Goal: Information Seeking & Learning: Compare options

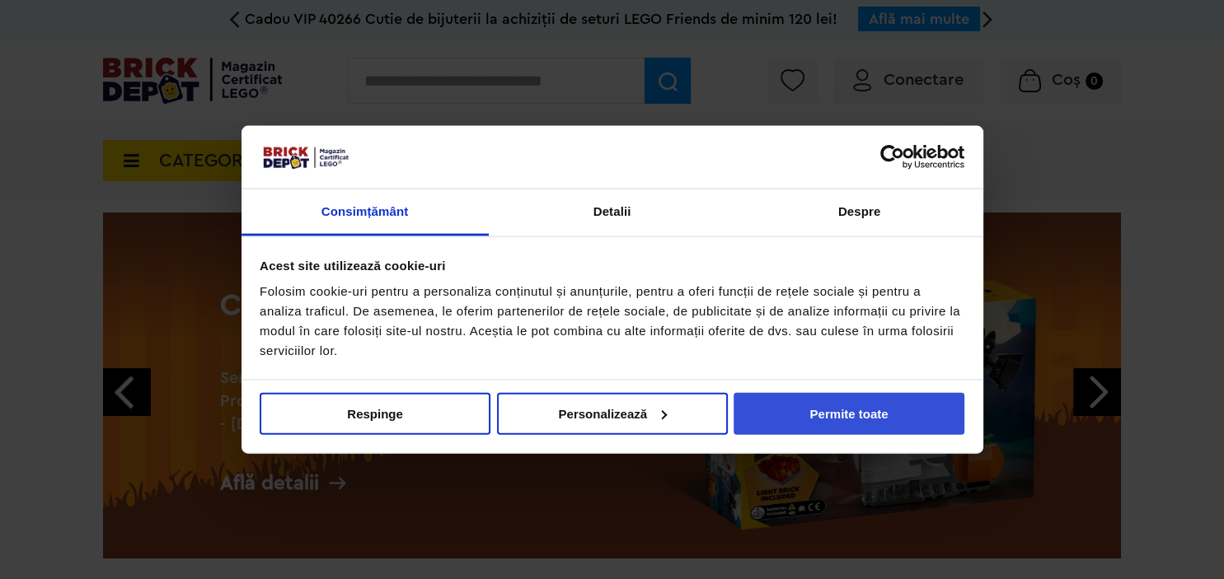
click at [831, 417] on button "Permite toate" at bounding box center [848, 413] width 231 height 42
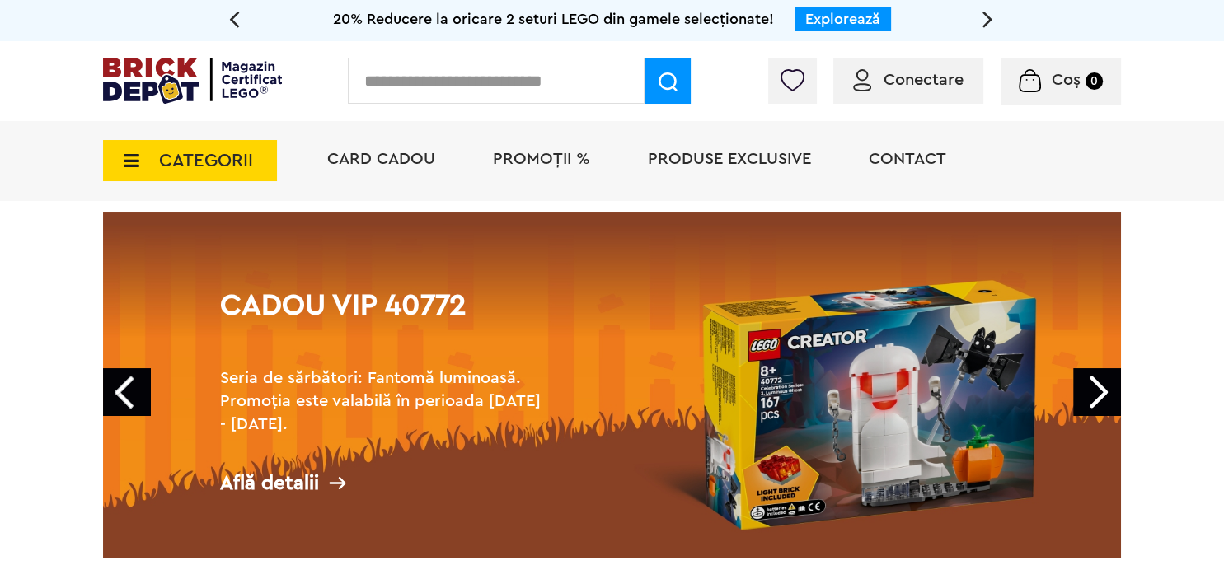
click at [515, 85] on input "text" at bounding box center [496, 81] width 297 height 46
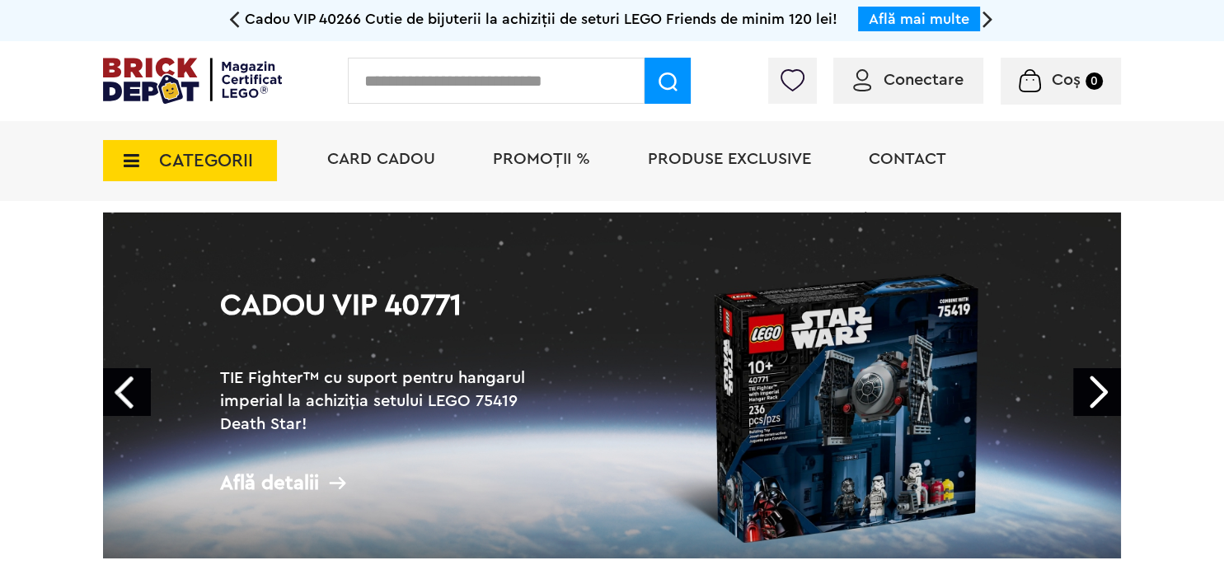
click at [235, 15] on icon at bounding box center [234, 18] width 11 height 29
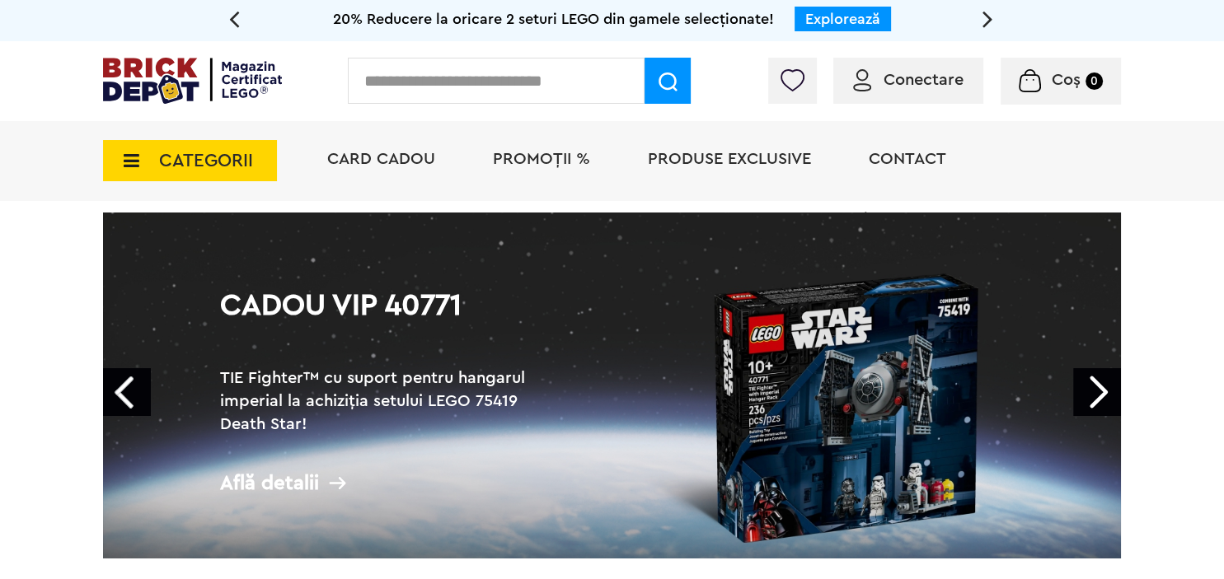
click at [860, 23] on link "Explorează" at bounding box center [842, 19] width 75 height 15
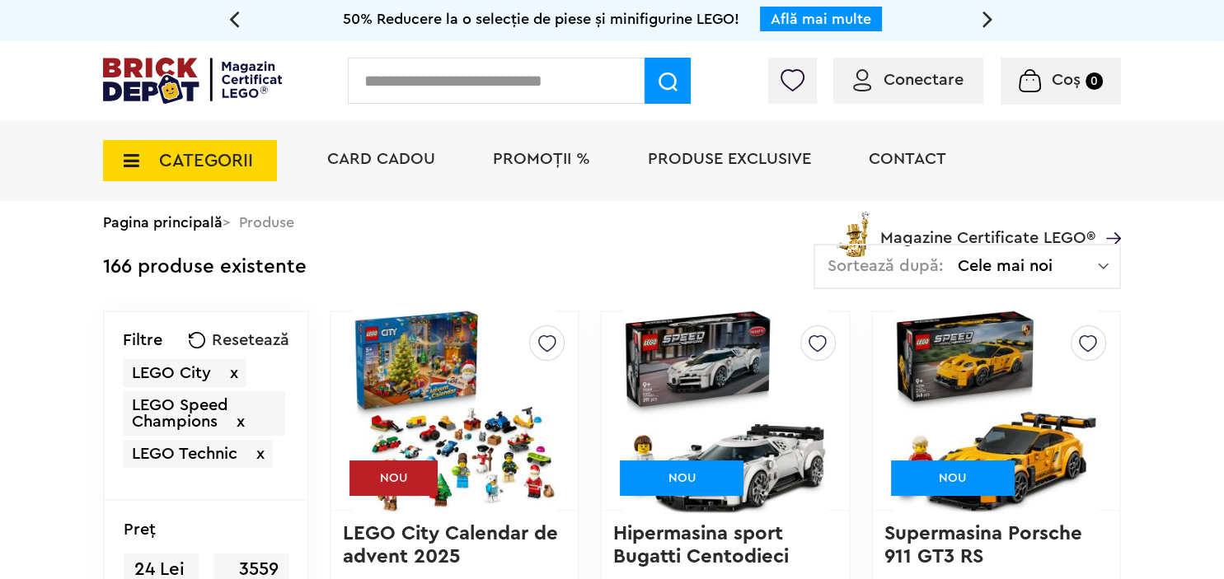
click at [1104, 265] on img at bounding box center [1103, 266] width 11 height 16
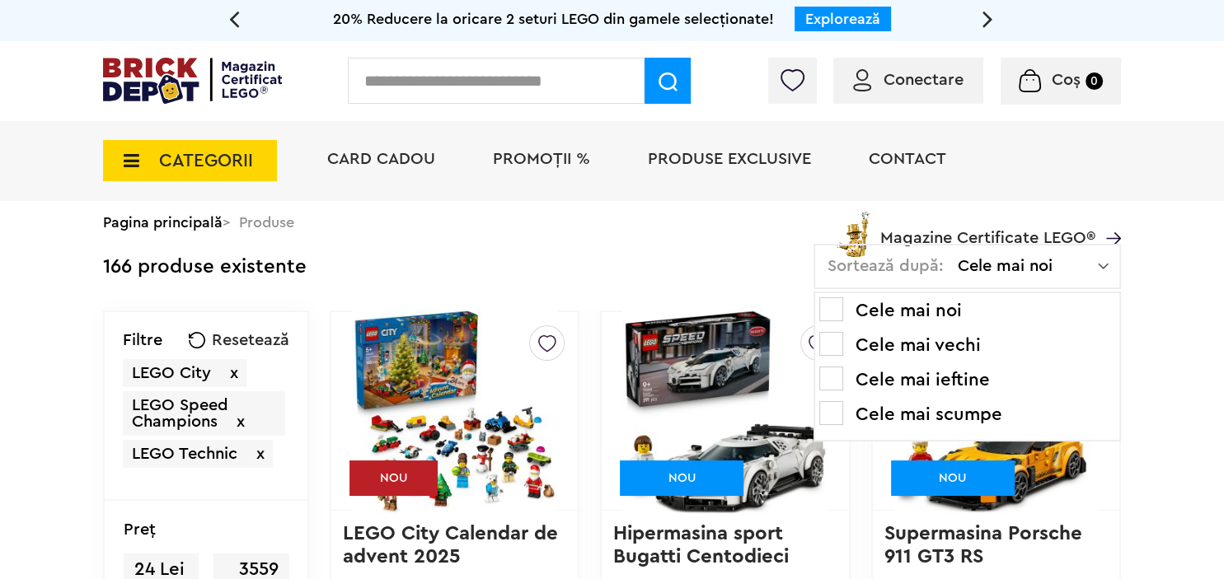
click at [958, 415] on li "Cele mai scumpe" at bounding box center [967, 414] width 296 height 26
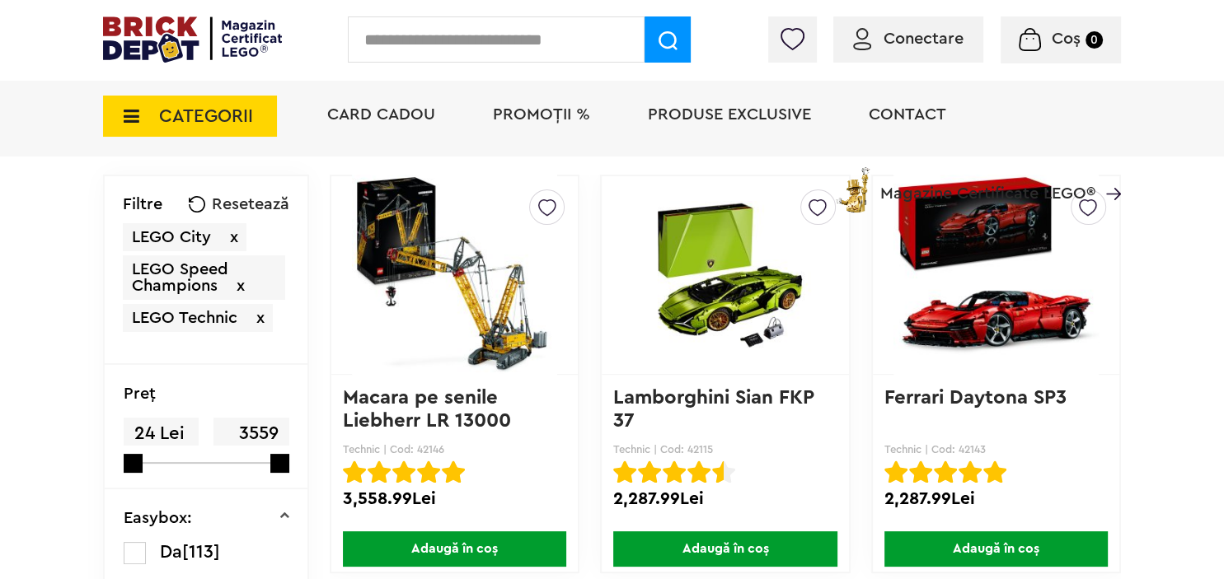
scroll to position [174, 0]
click at [480, 346] on img at bounding box center [454, 275] width 205 height 231
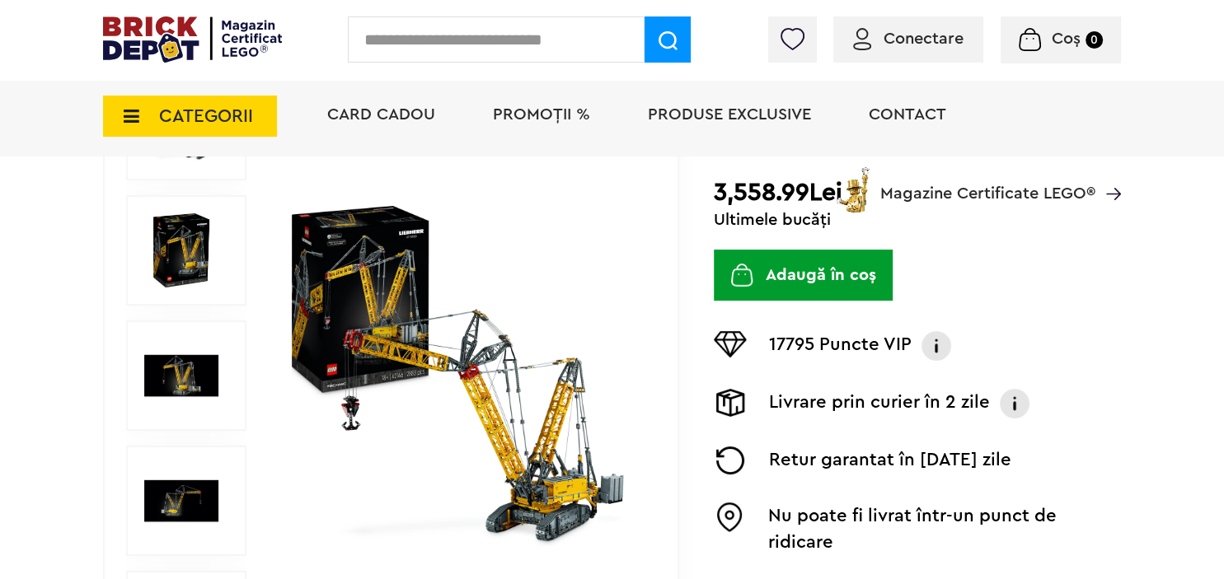
scroll to position [260, 0]
click at [545, 462] on img at bounding box center [462, 376] width 359 height 359
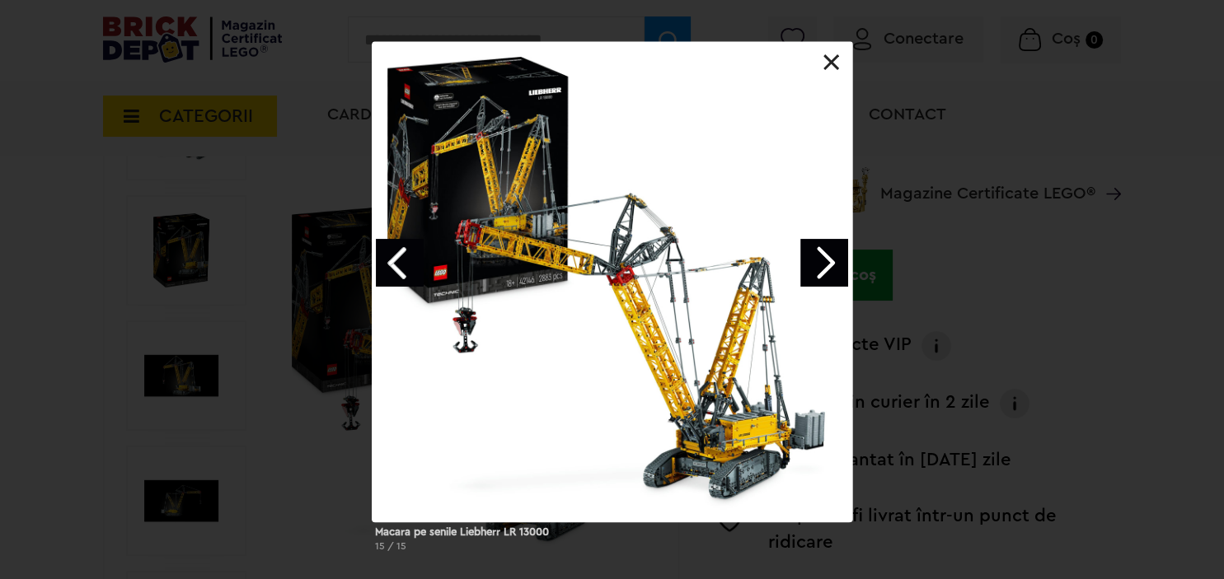
click at [704, 431] on div at bounding box center [612, 282] width 480 height 480
click at [750, 467] on div at bounding box center [612, 282] width 480 height 480
click at [831, 265] on link "Next image" at bounding box center [824, 263] width 48 height 48
click at [829, 63] on link at bounding box center [831, 62] width 16 height 16
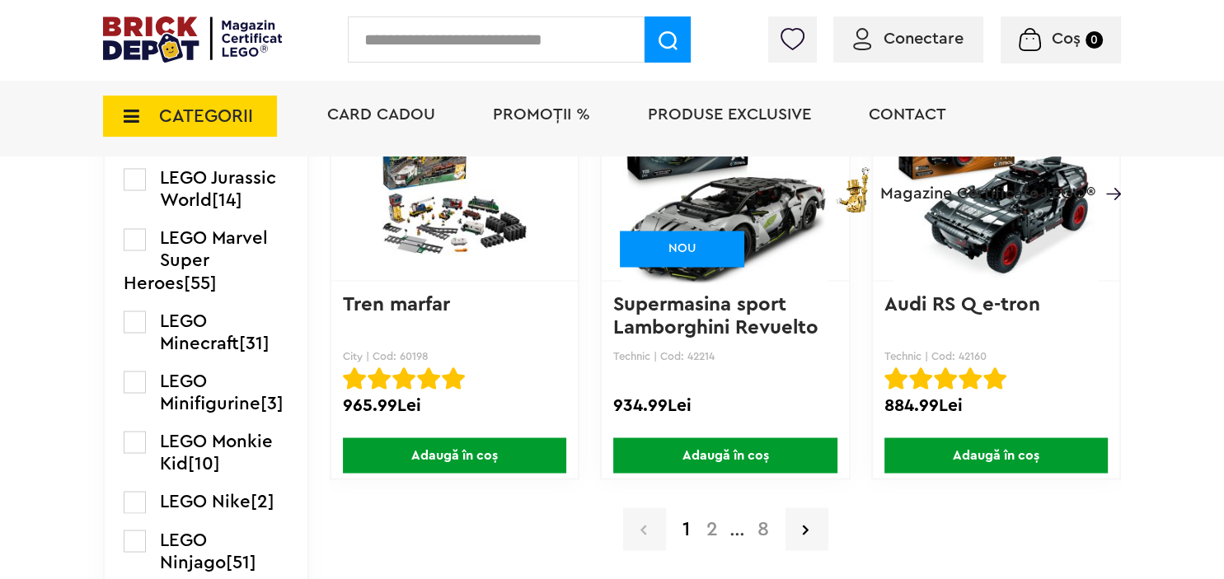
scroll to position [2871, 0]
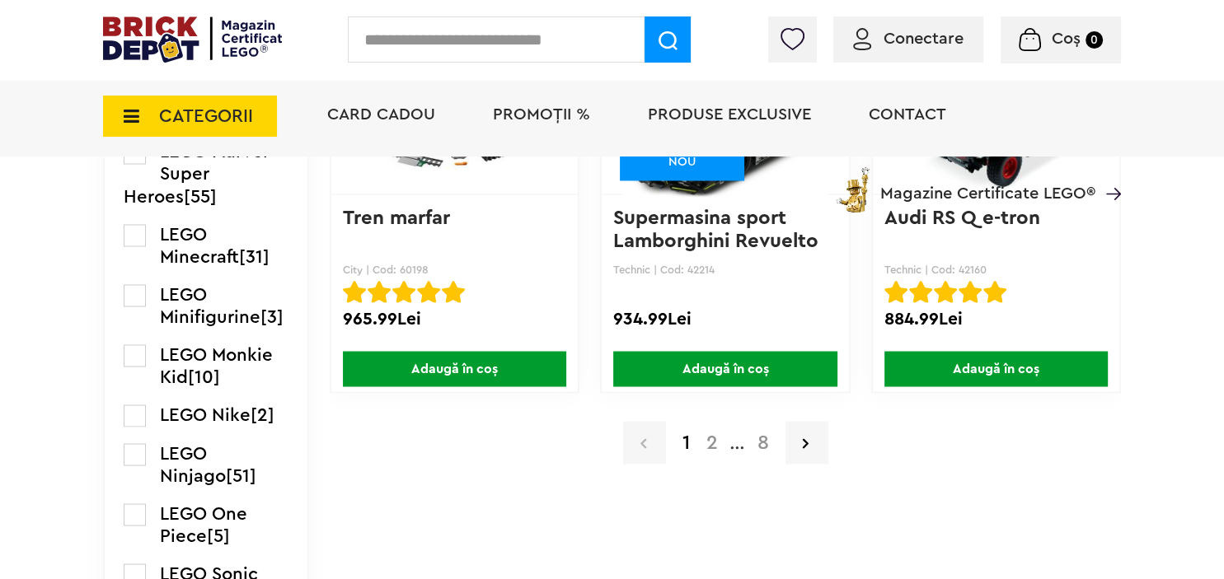
click at [707, 443] on a=LEGO%20Technic&order=4&page=2"] "2" at bounding box center [712, 443] width 28 height 20
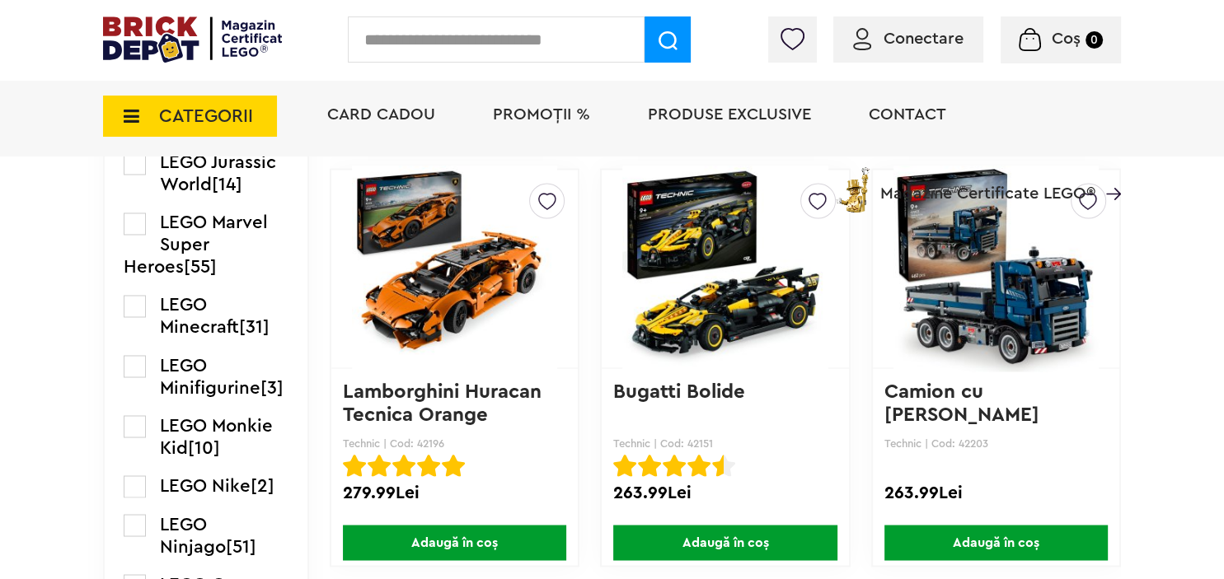
scroll to position [2959, 0]
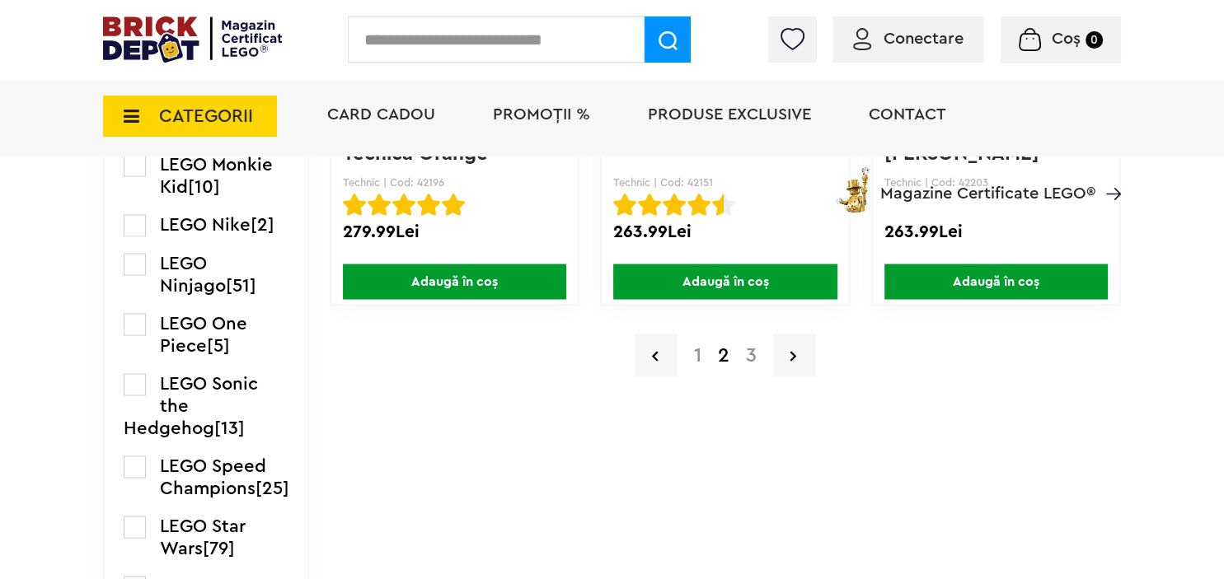
click at [752, 355] on a=LEGO%20Technic&order=4&page=3"] "3" at bounding box center [751, 355] width 27 height 20
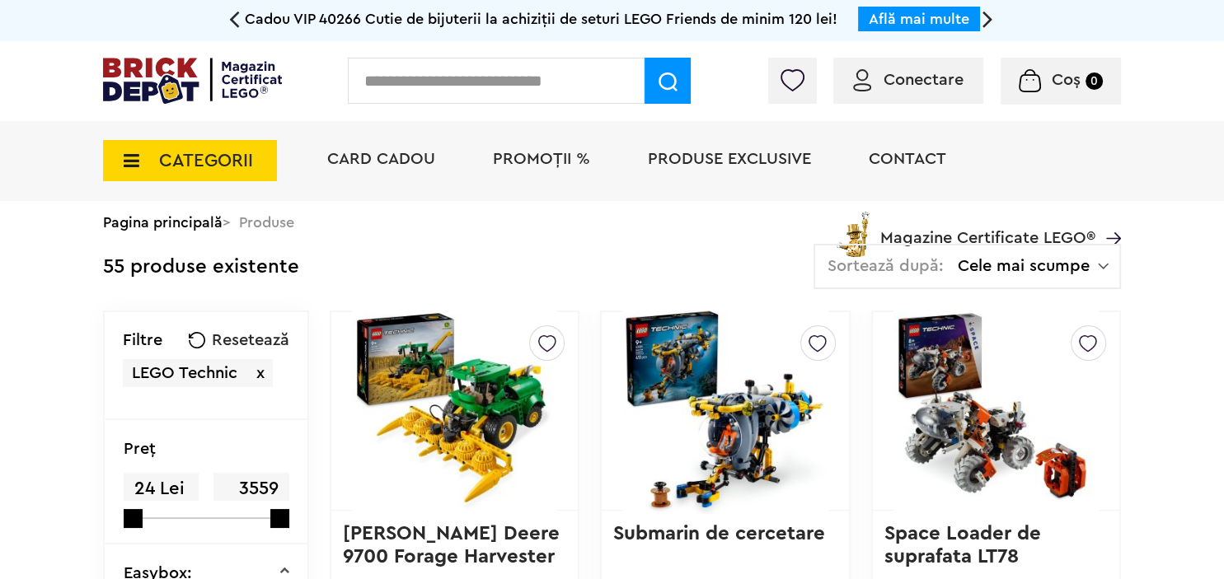
drag, startPoint x: 256, startPoint y: 373, endPoint x: 256, endPoint y: 388, distance: 14.8
click at [257, 387] on div "LEGO Technic x" at bounding box center [206, 375] width 166 height 32
click at [260, 368] on span "x" at bounding box center [260, 373] width 8 height 16
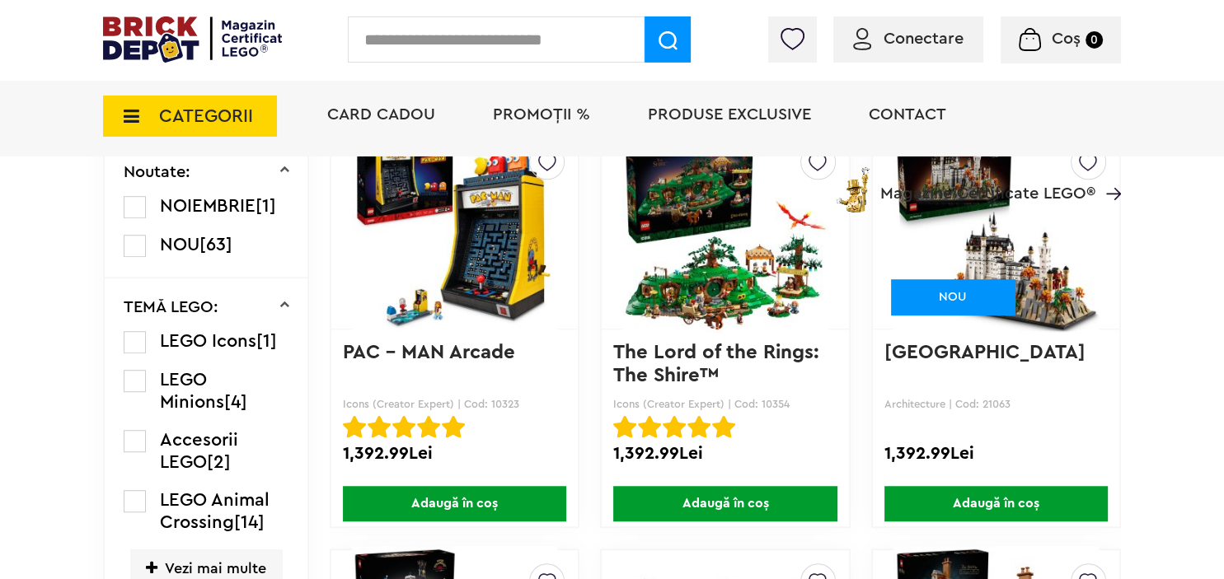
scroll to position [1131, 0]
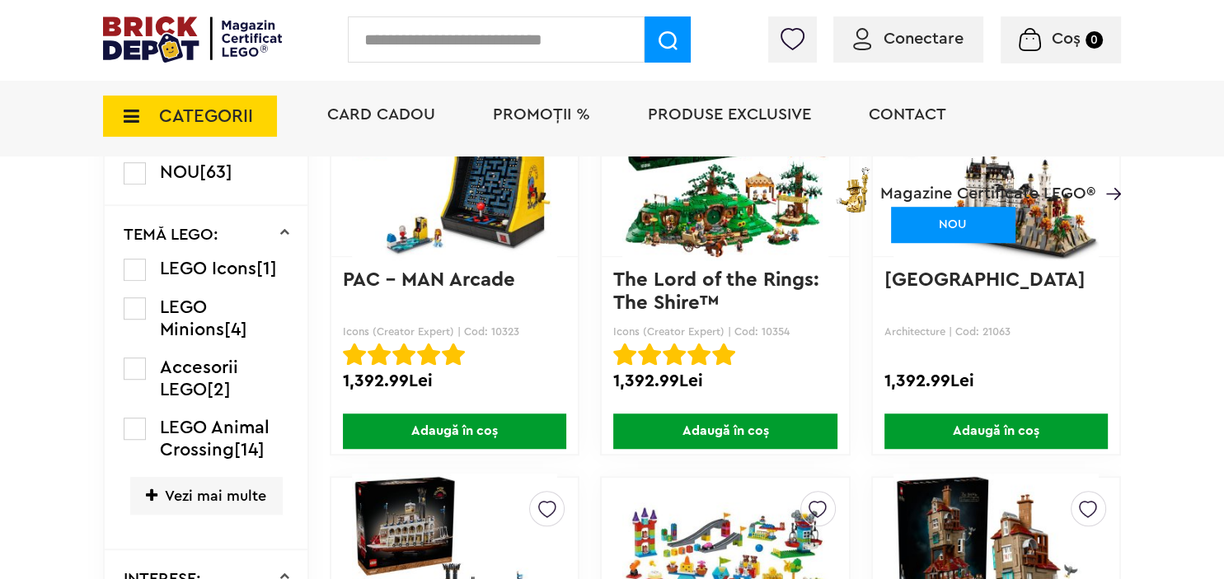
drag, startPoint x: 131, startPoint y: 297, endPoint x: 494, endPoint y: 307, distance: 363.6
click at [131, 298] on label at bounding box center [135, 309] width 22 height 22
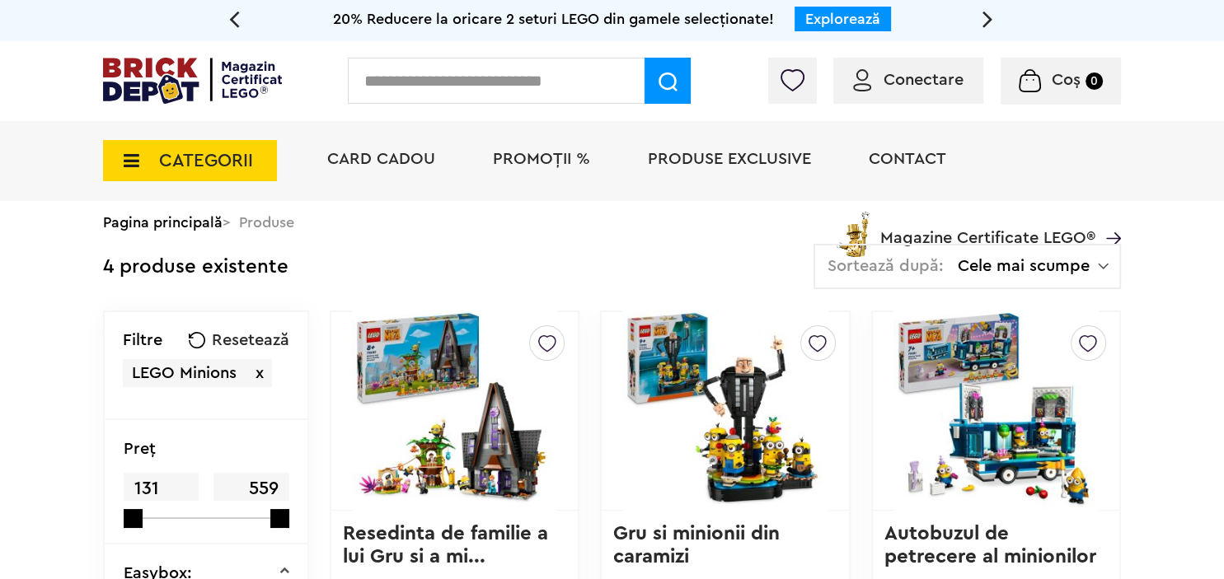
click at [258, 377] on span "x" at bounding box center [259, 373] width 8 height 16
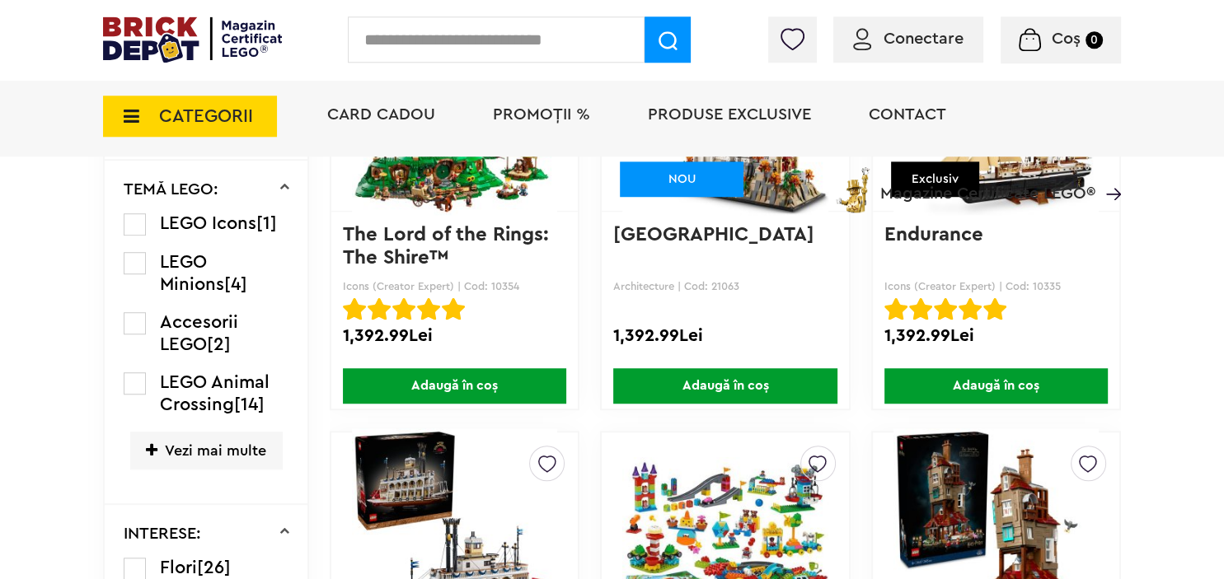
scroll to position [1218, 0]
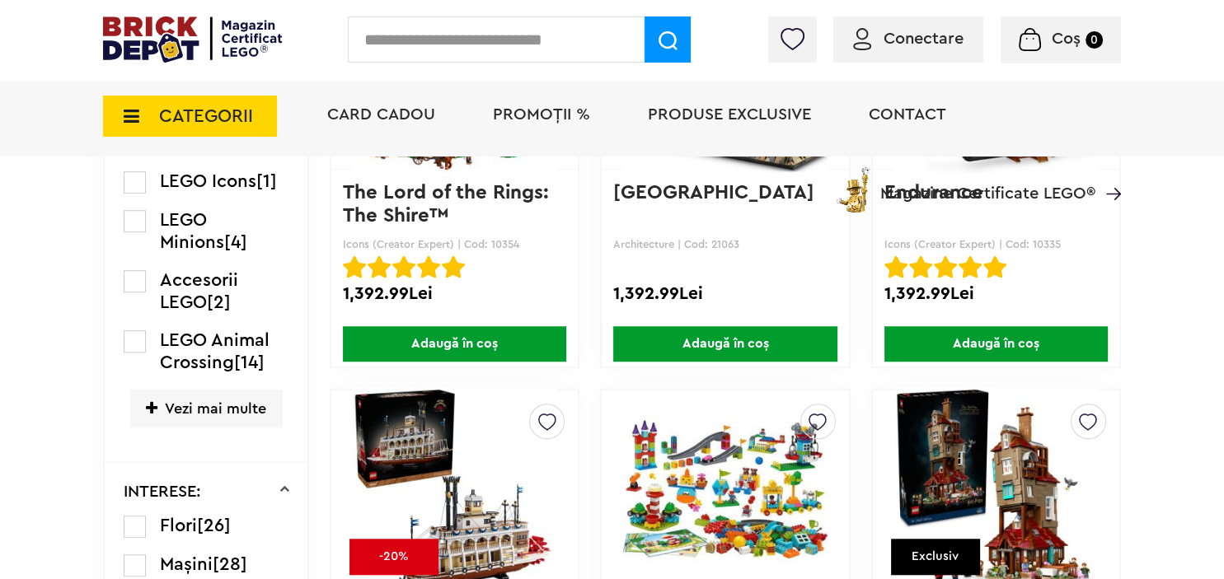
click at [166, 399] on span "Vezi mai multe" at bounding box center [206, 408] width 152 height 37
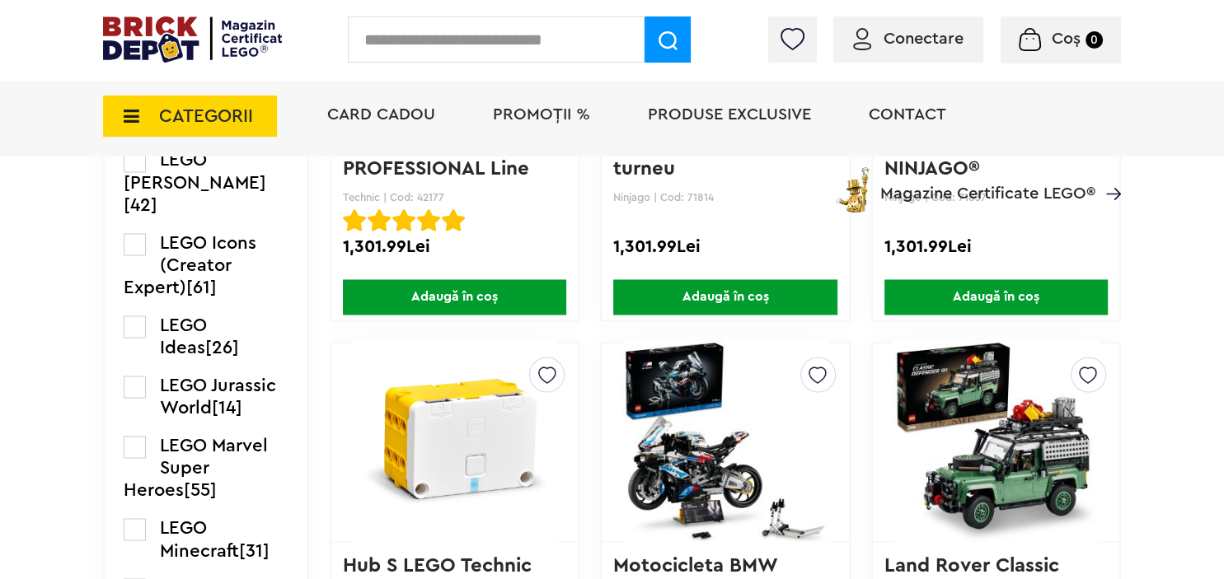
scroll to position [2611, 0]
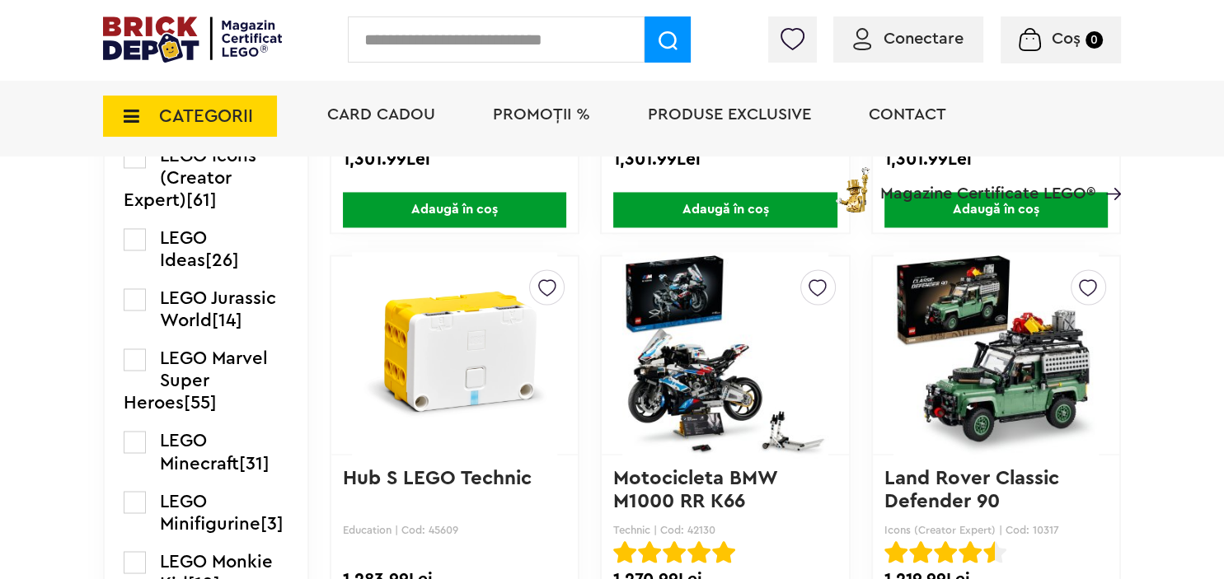
click at [130, 307] on label at bounding box center [135, 299] width 22 height 22
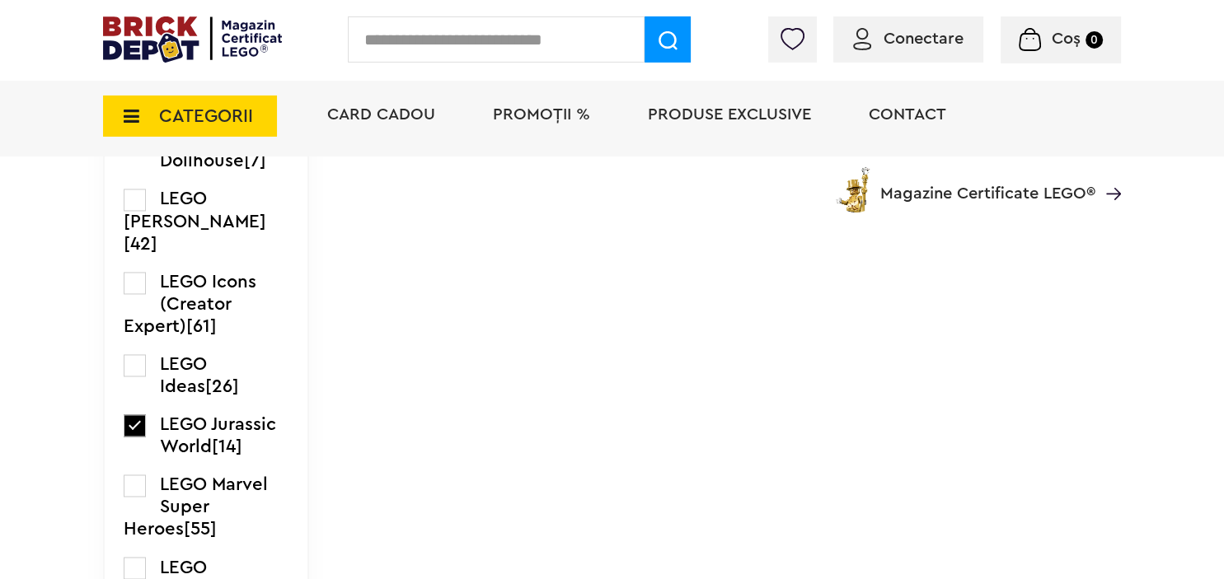
scroll to position [2524, 0]
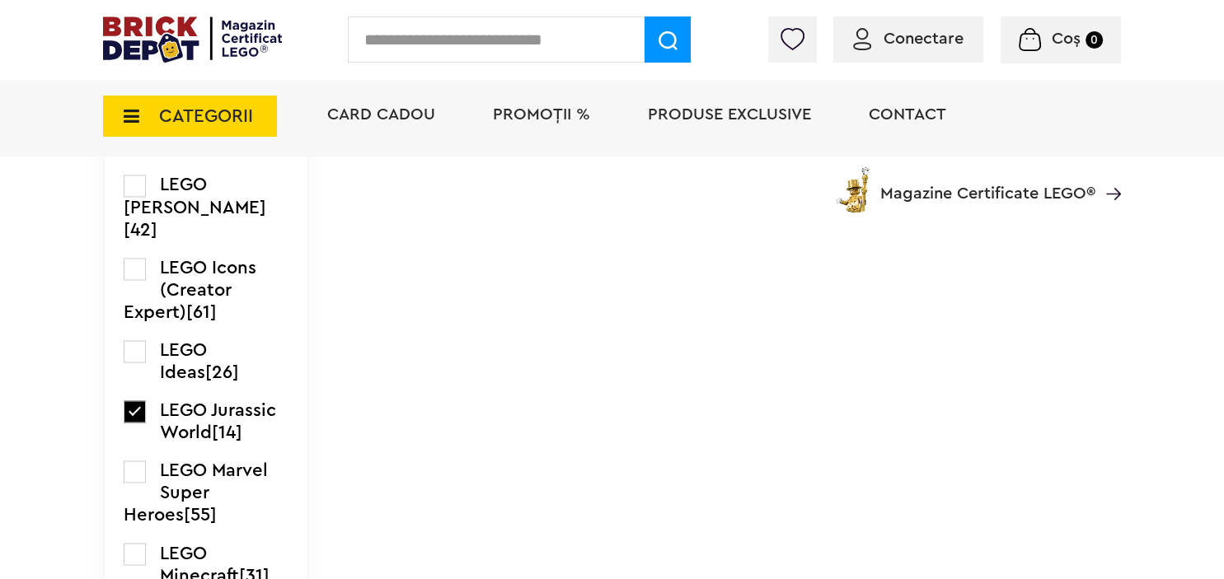
click at [136, 423] on label at bounding box center [135, 412] width 22 height 22
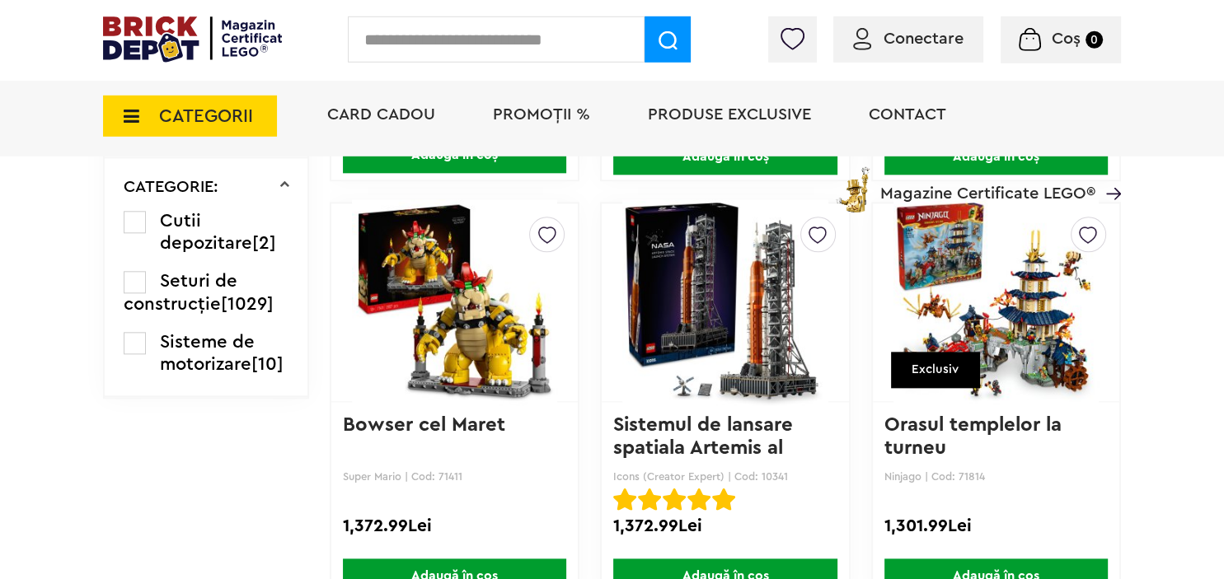
scroll to position [1827, 0]
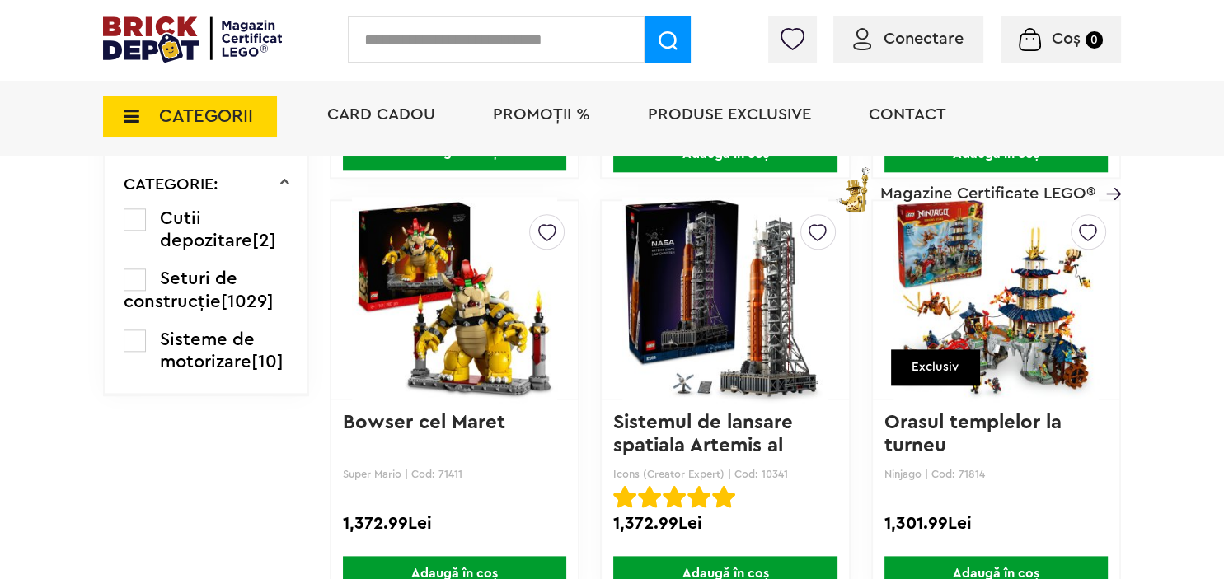
click at [198, 223] on span "Cutii depozitare" at bounding box center [206, 229] width 92 height 40
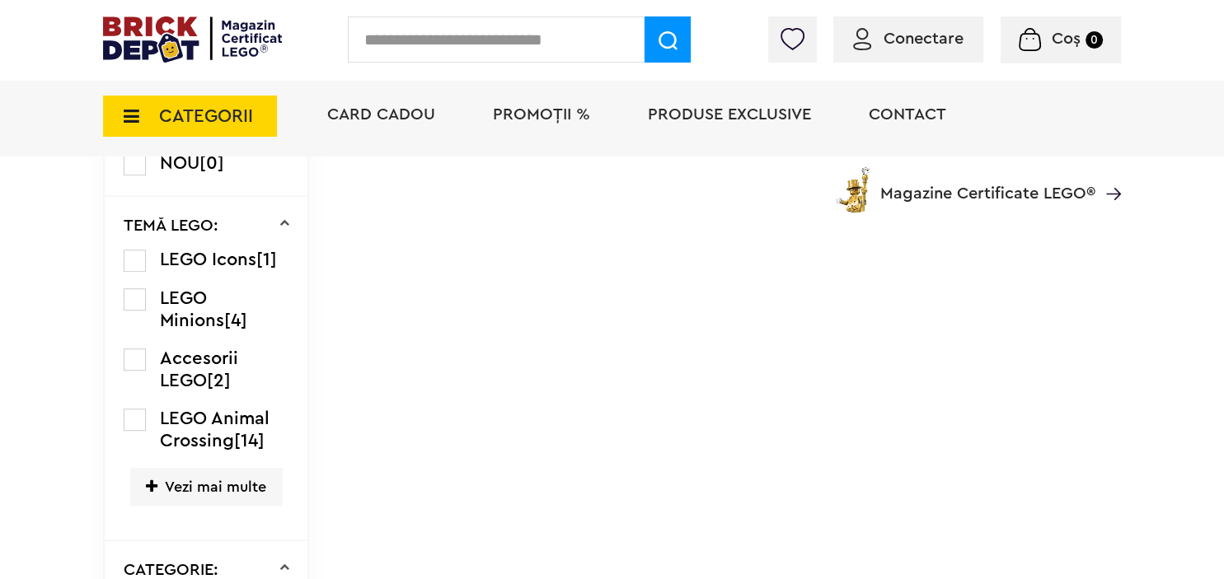
scroll to position [1131, 0]
click at [227, 471] on span "Vezi mai multe" at bounding box center [206, 484] width 152 height 37
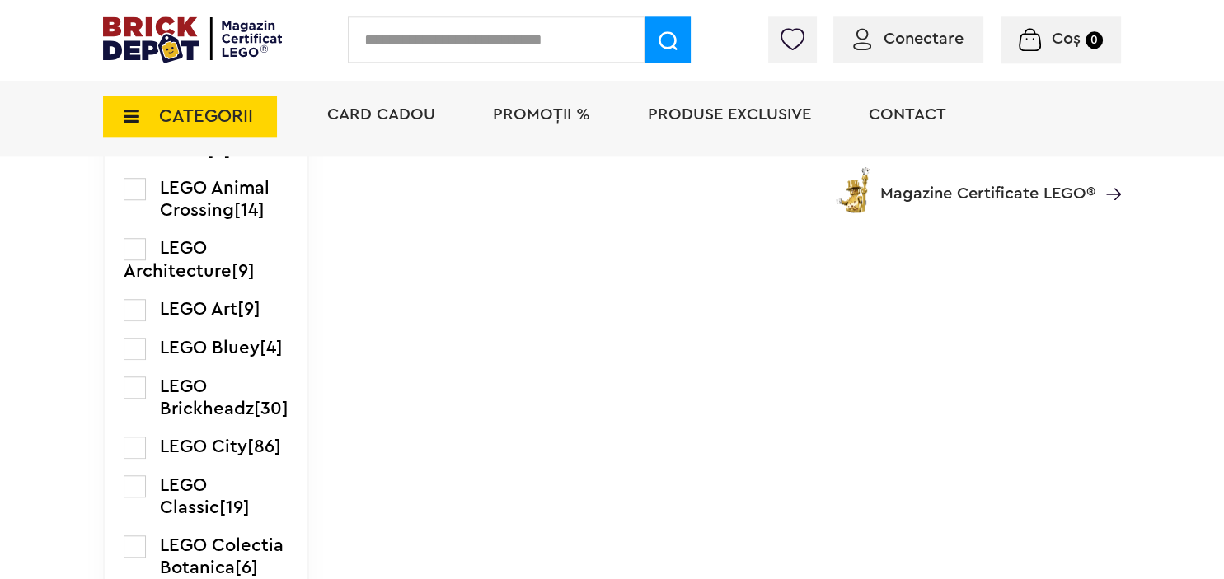
scroll to position [1392, 0]
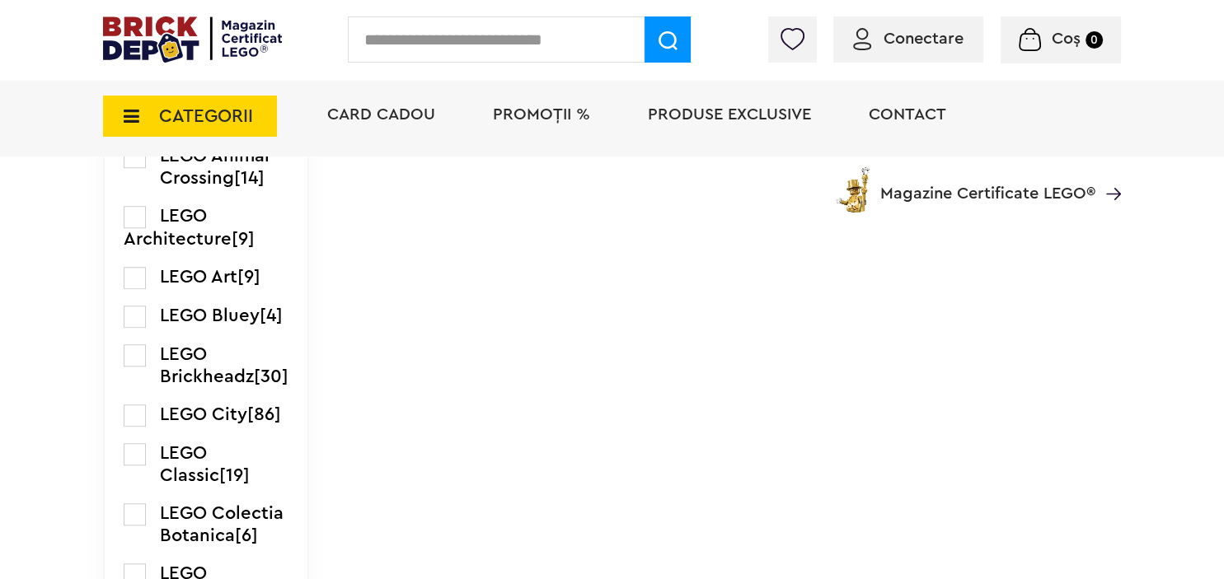
click at [134, 427] on label at bounding box center [135, 416] width 22 height 22
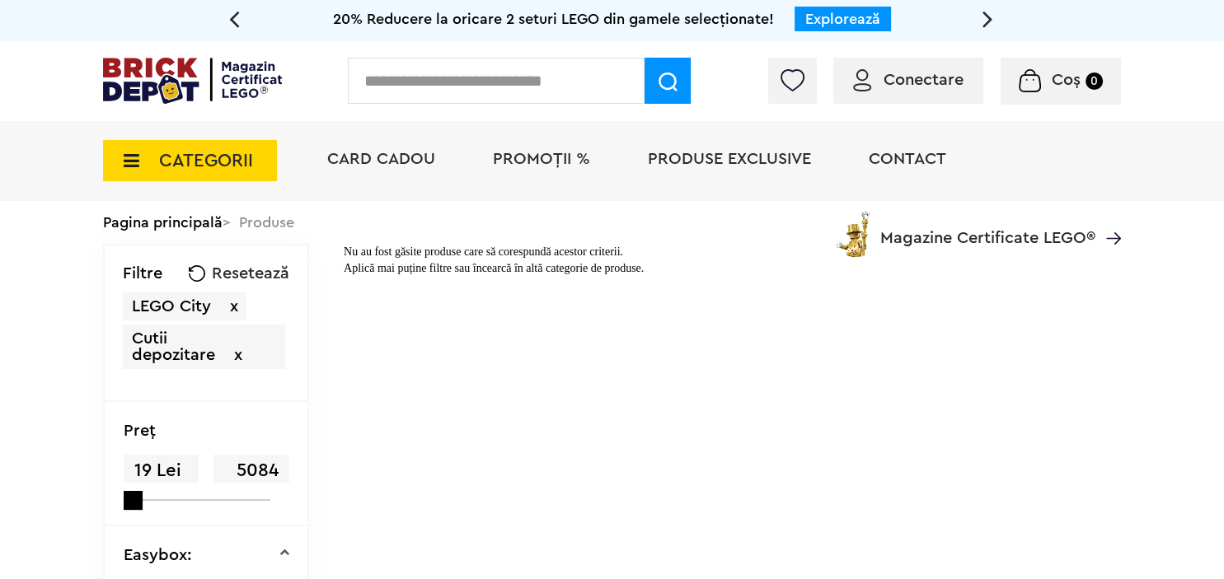
drag, startPoint x: 241, startPoint y: 353, endPoint x: 377, endPoint y: 343, distance: 137.2
click at [241, 354] on span "x" at bounding box center [238, 355] width 8 height 16
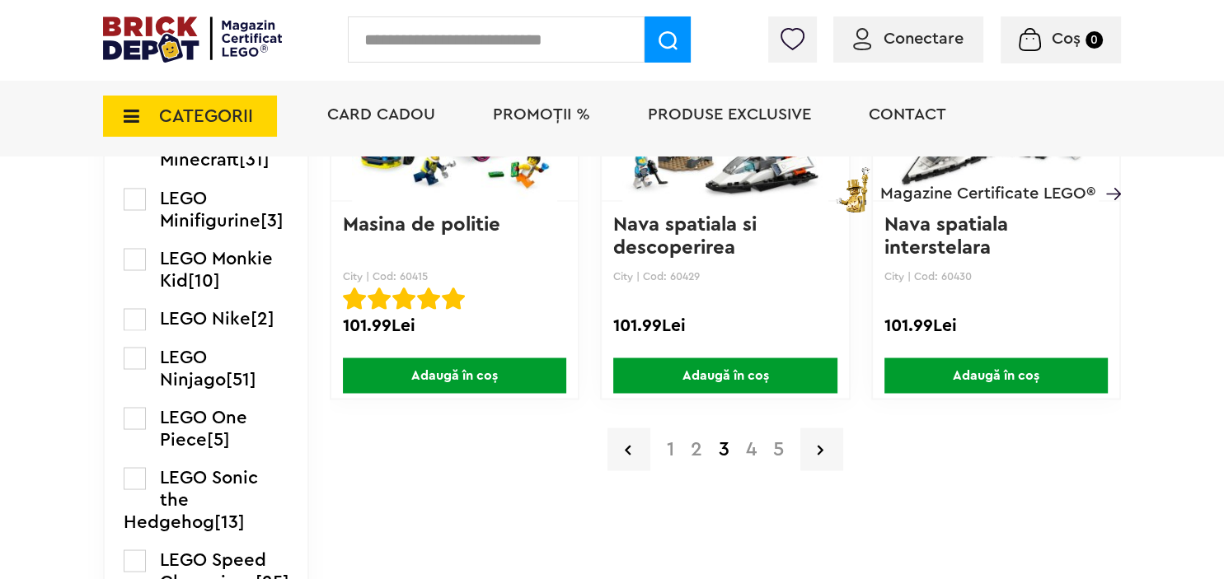
scroll to position [2871, 0]
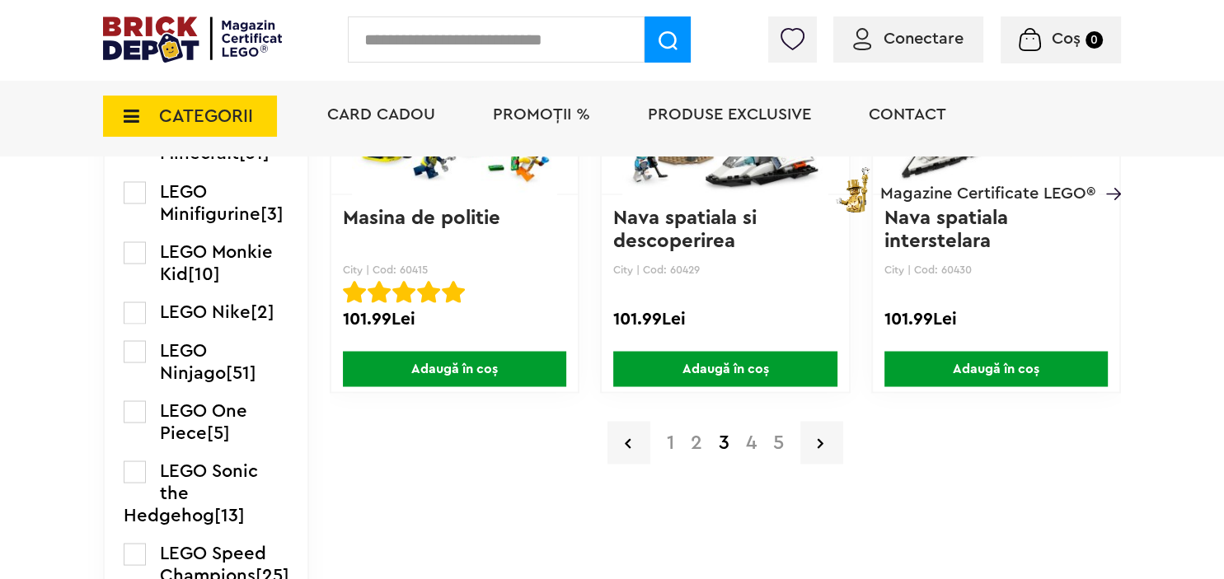
click at [669, 438] on a=LEGO%20City&order=4&page=1"] "1" at bounding box center [670, 443] width 24 height 20
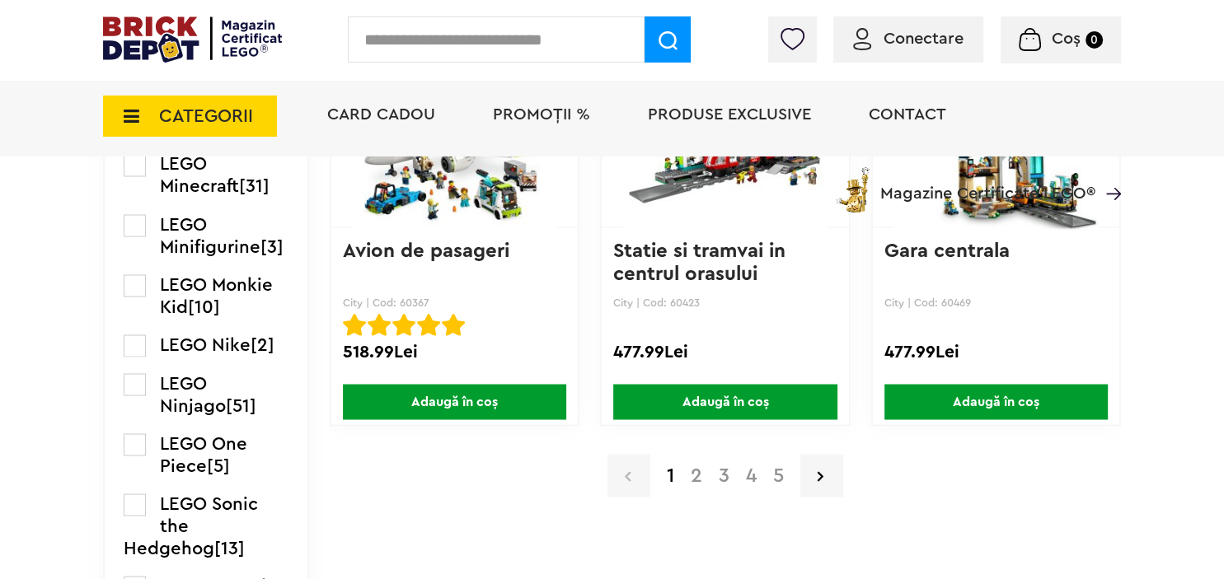
scroll to position [2871, 0]
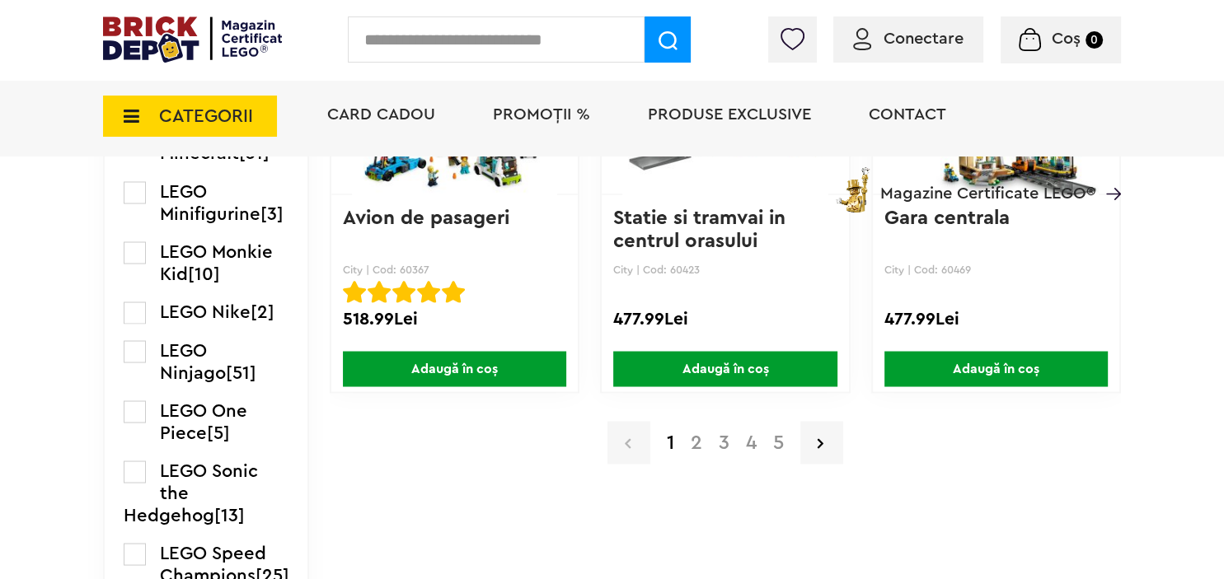
click at [691, 435] on a=LEGO%20City&order=4&page=2"] "2" at bounding box center [696, 443] width 28 height 20
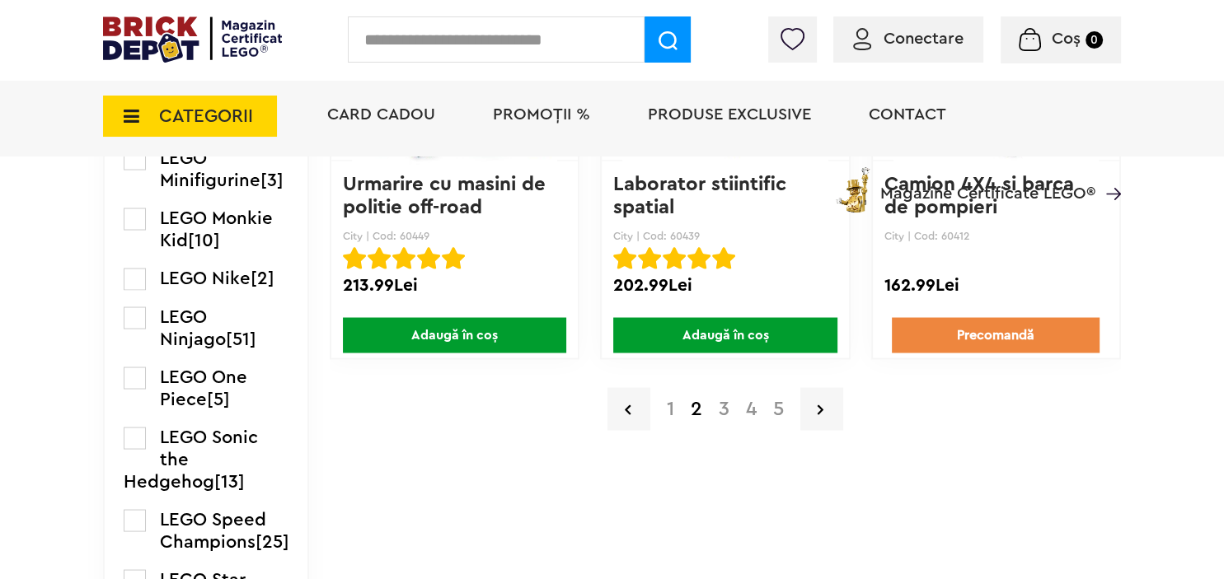
scroll to position [2959, 0]
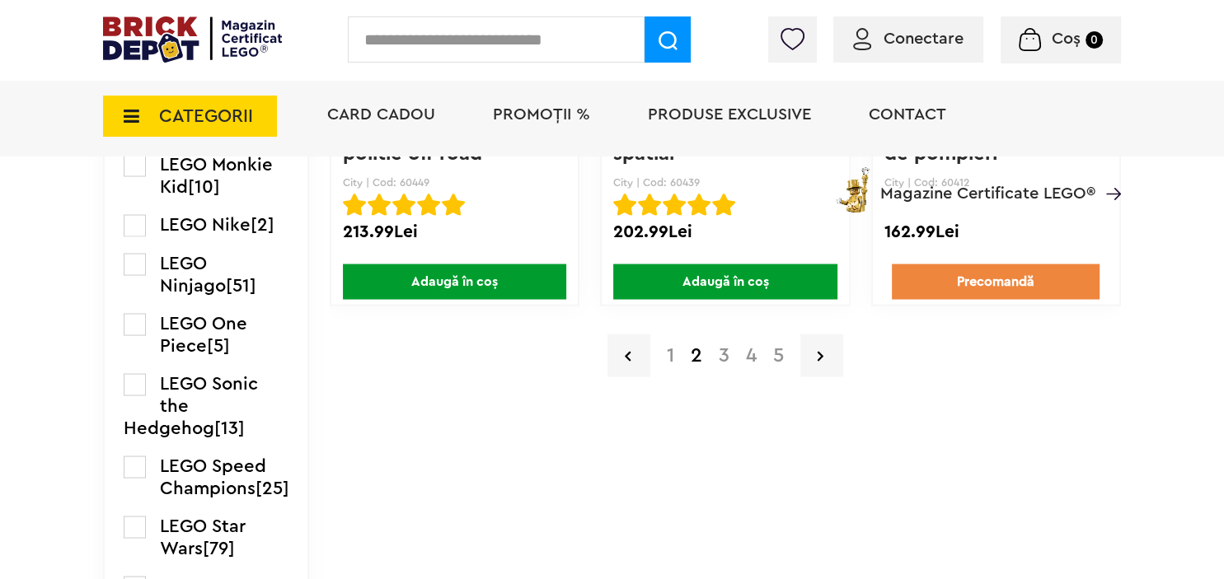
click at [723, 351] on a=LEGO%20City&order=4&page=3"] "3" at bounding box center [723, 355] width 27 height 20
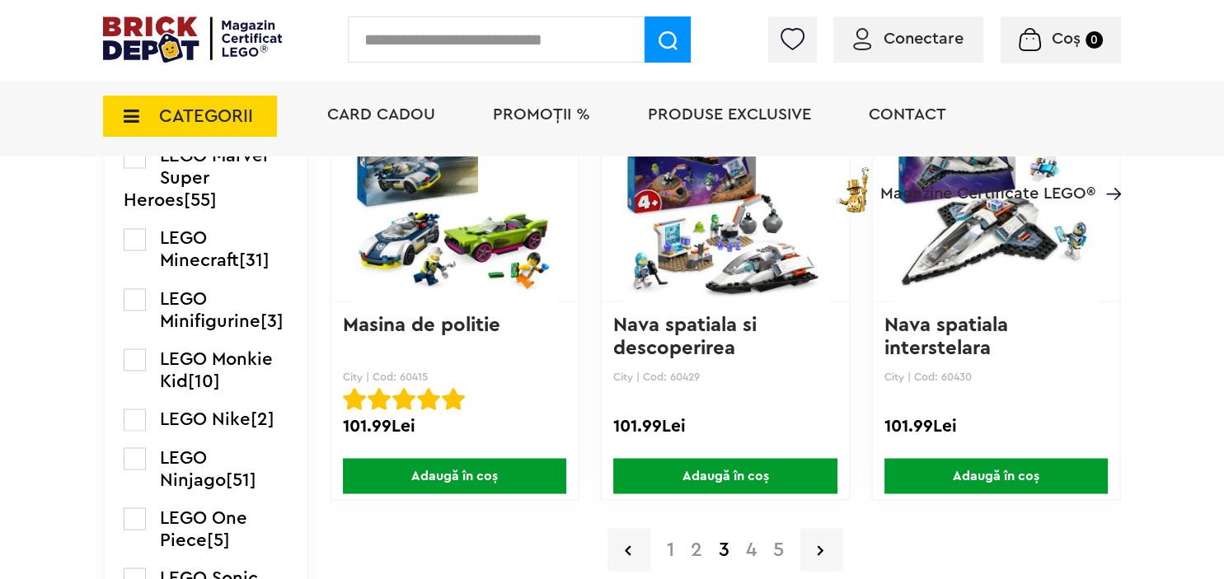
scroll to position [2785, 0]
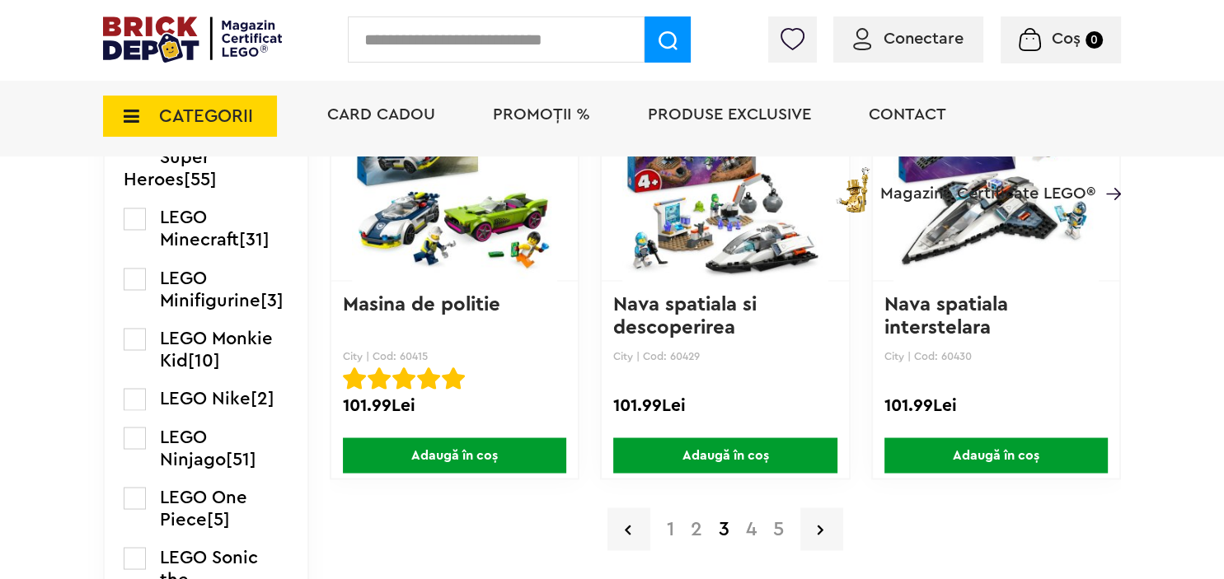
click at [756, 525] on a=LEGO%20City&order=4&page=4"] "4" at bounding box center [751, 529] width 27 height 20
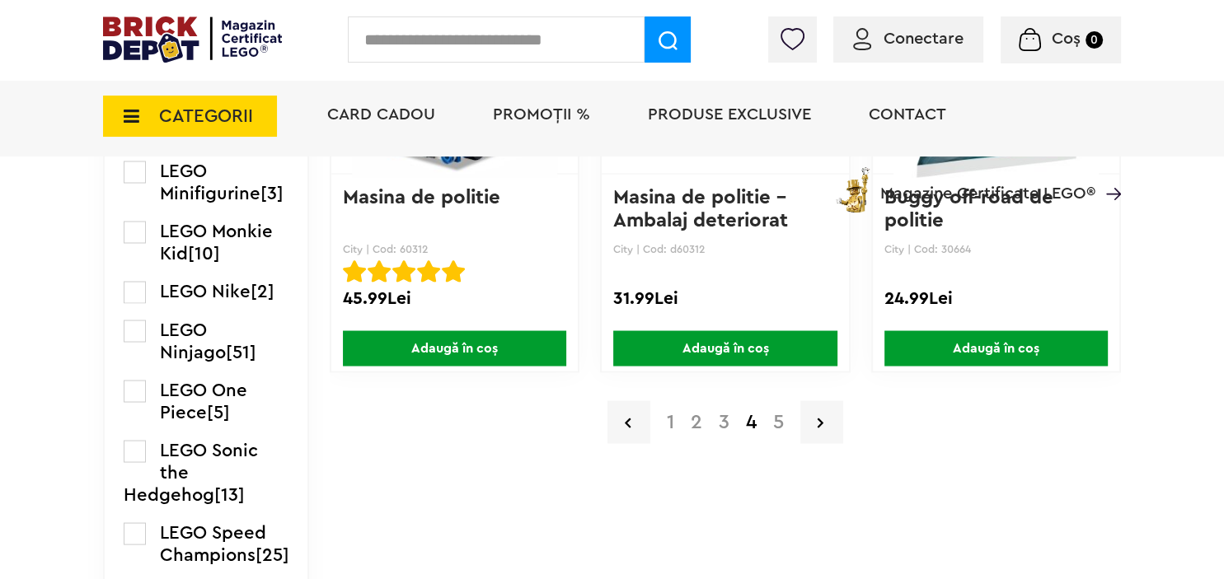
scroll to position [2959, 0]
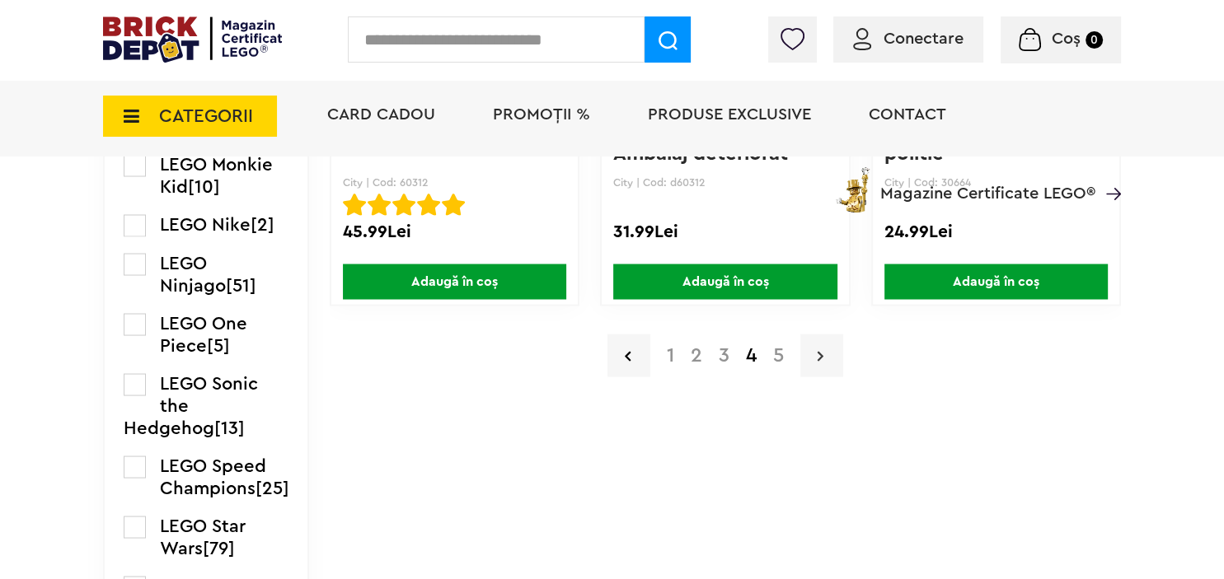
click at [814, 353] on link at bounding box center [821, 355] width 43 height 43
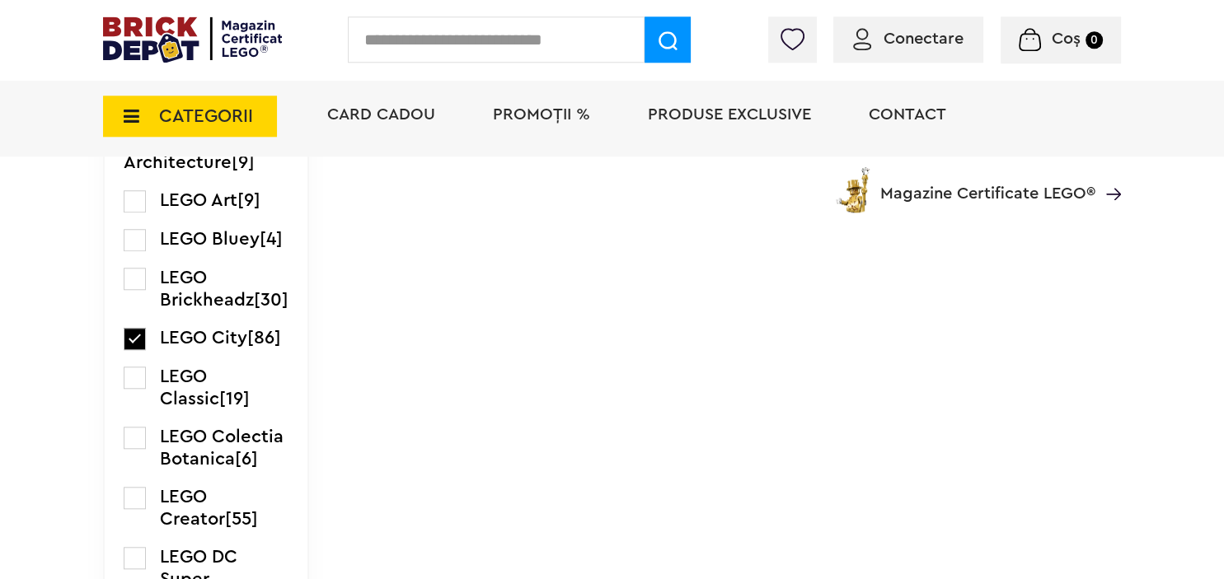
scroll to position [1479, 0]
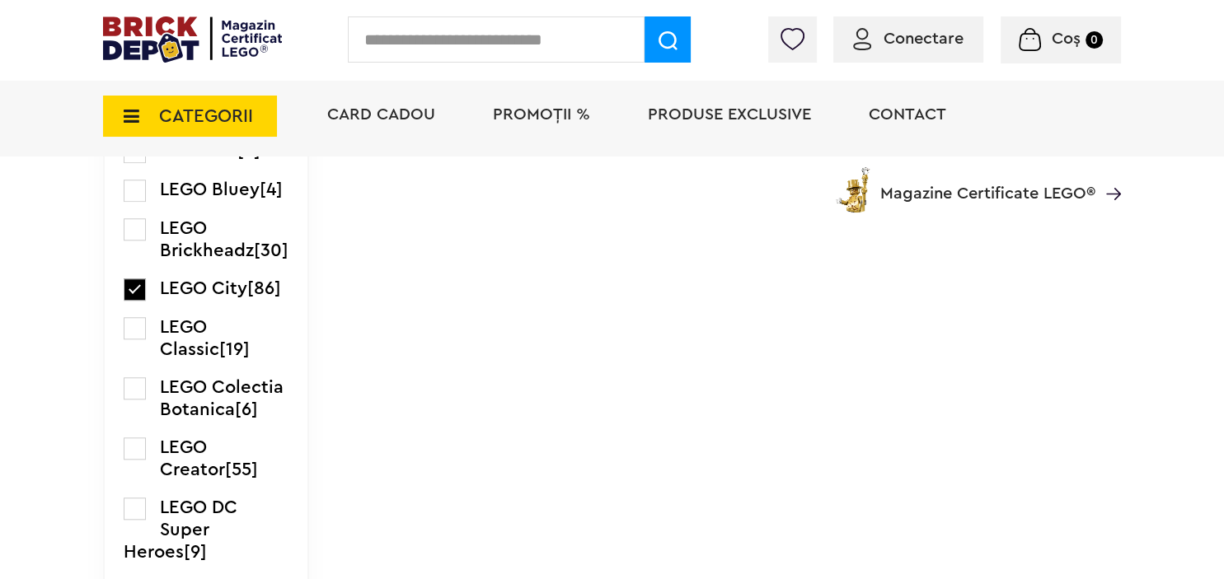
click at [127, 301] on label at bounding box center [135, 290] width 22 height 22
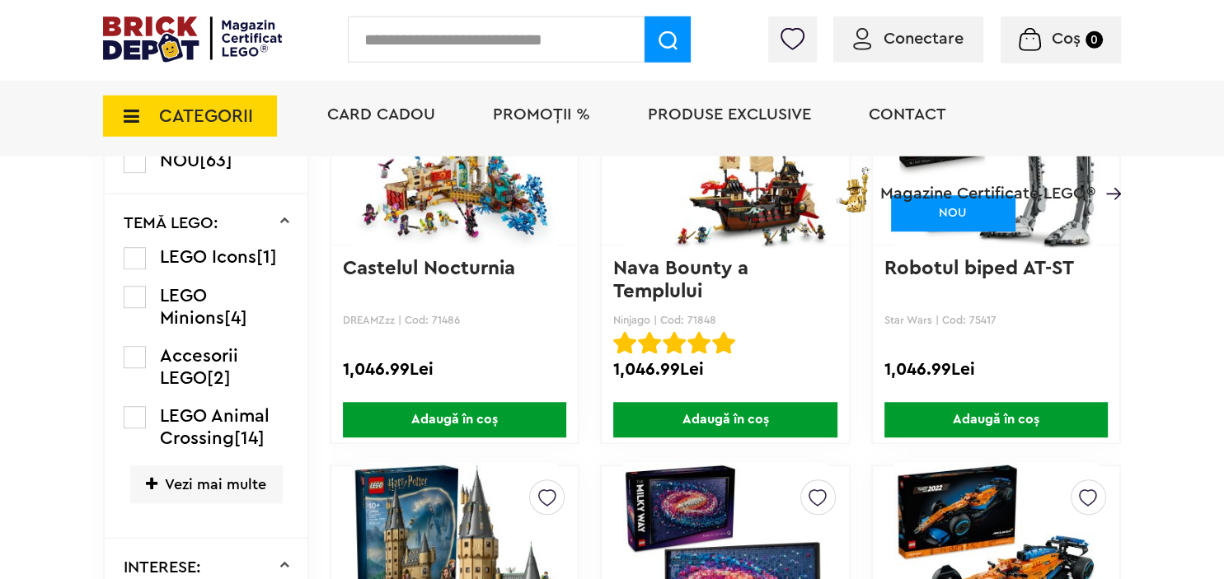
scroll to position [1131, 0]
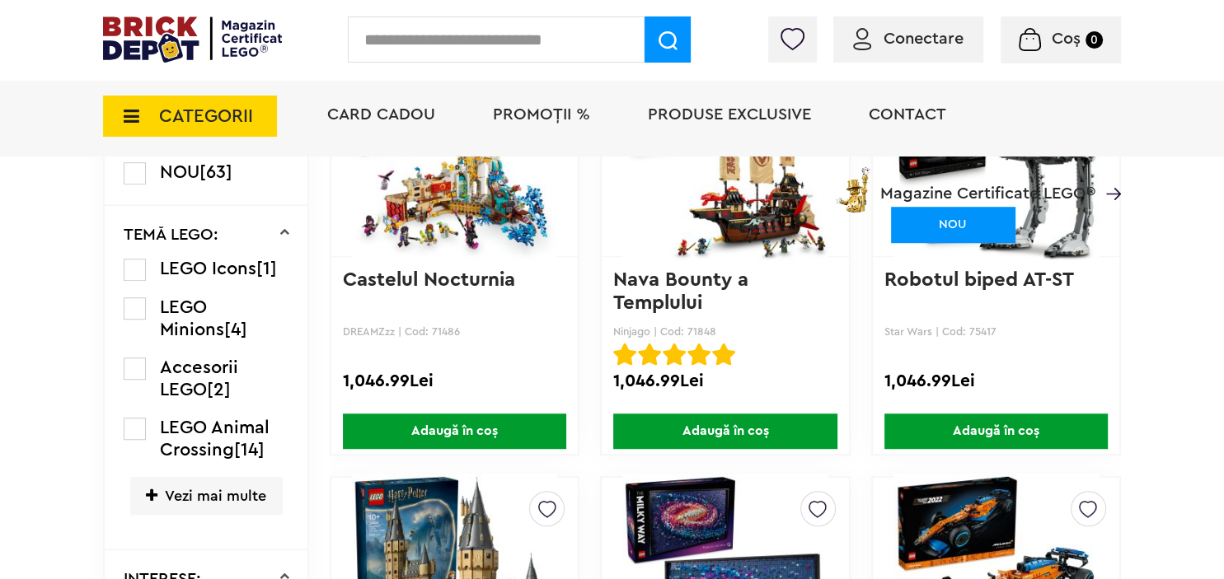
click at [198, 483] on span "Vezi mai multe" at bounding box center [206, 495] width 152 height 37
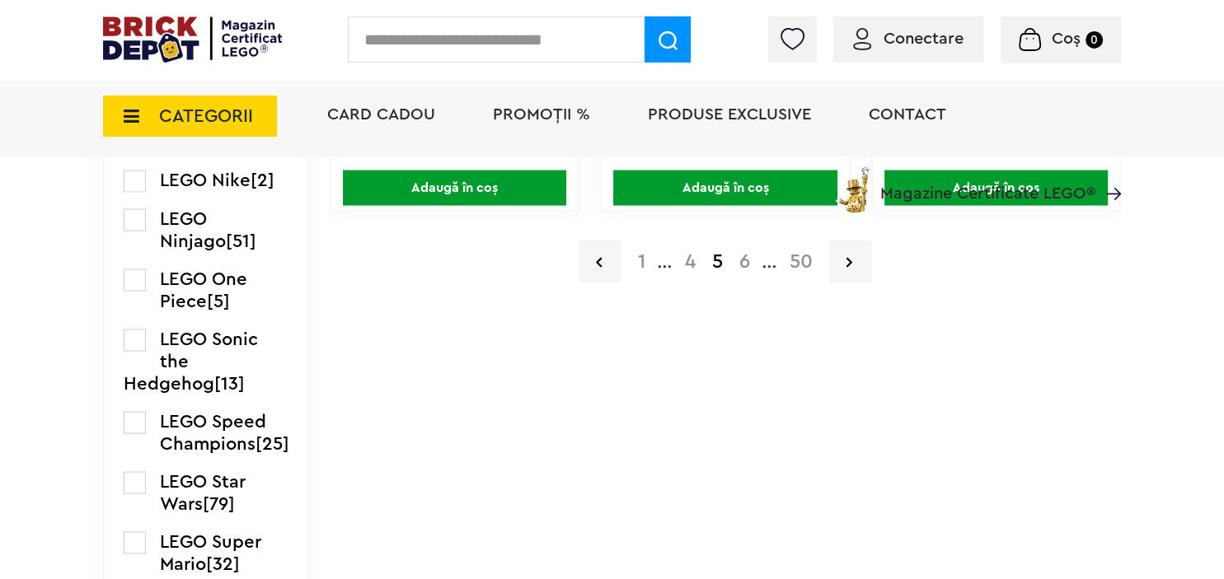
scroll to position [3133, 0]
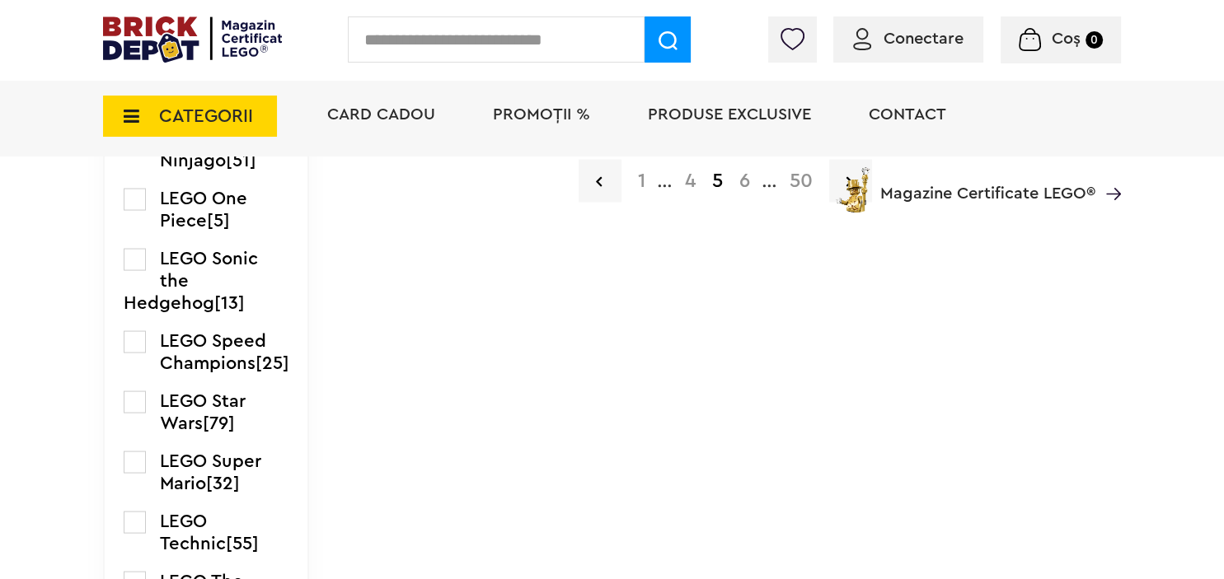
click at [131, 414] on label at bounding box center [135, 402] width 22 height 22
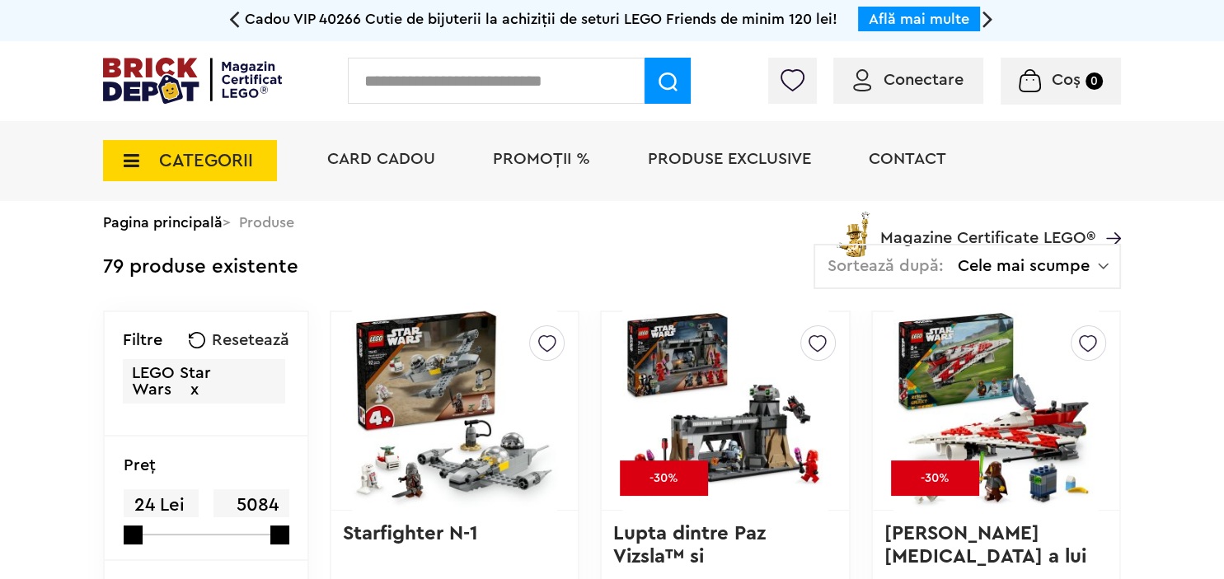
click at [1106, 260] on img at bounding box center [1103, 266] width 11 height 16
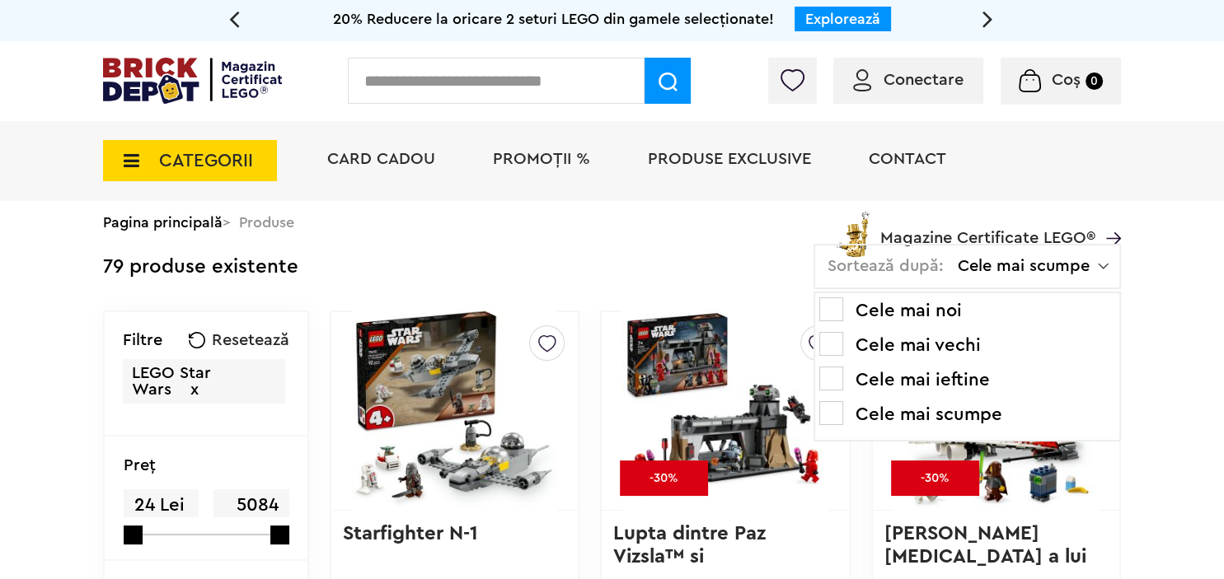
click at [951, 385] on li "Cele mai ieftine" at bounding box center [967, 380] width 296 height 26
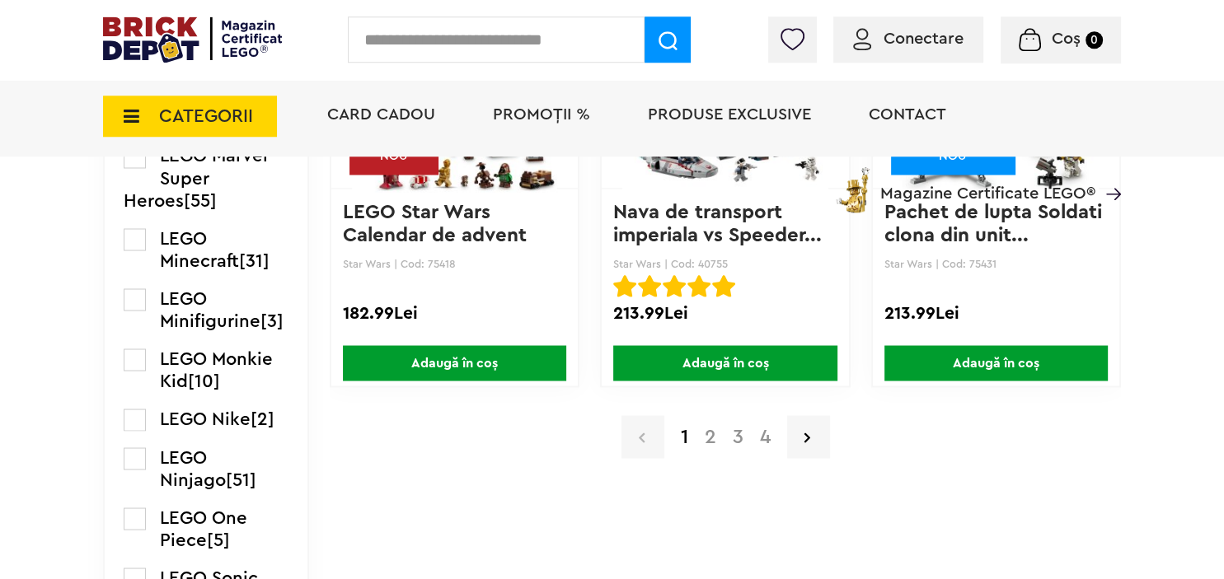
scroll to position [2959, 0]
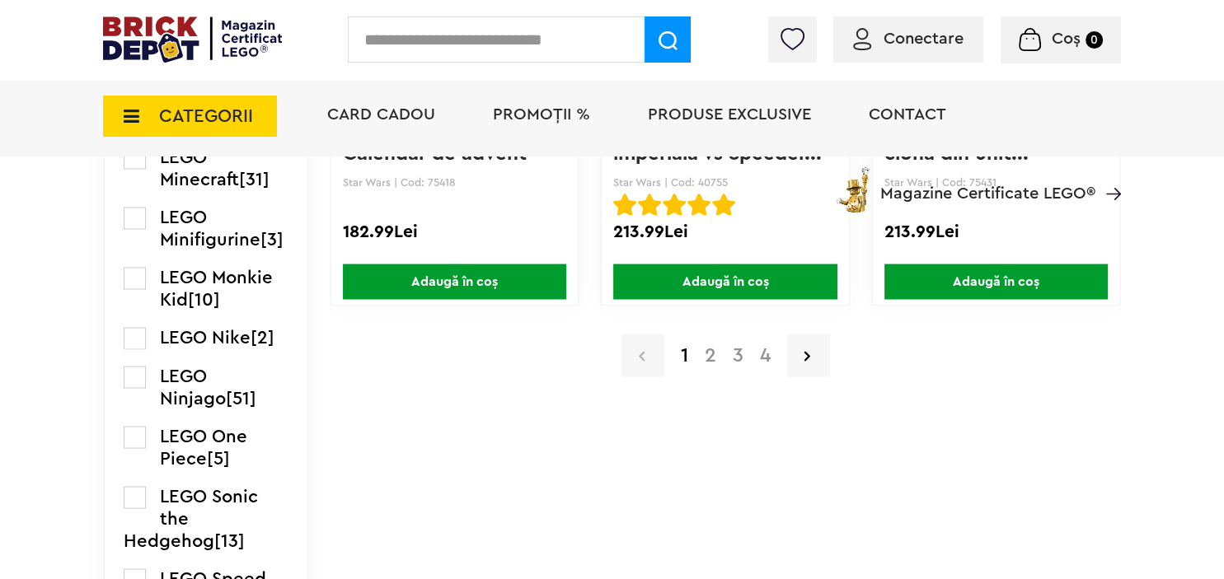
click at [711, 352] on a=LEGO%20Star%20Wars&order=3&page=2&small=3"] "2" at bounding box center [710, 355] width 28 height 20
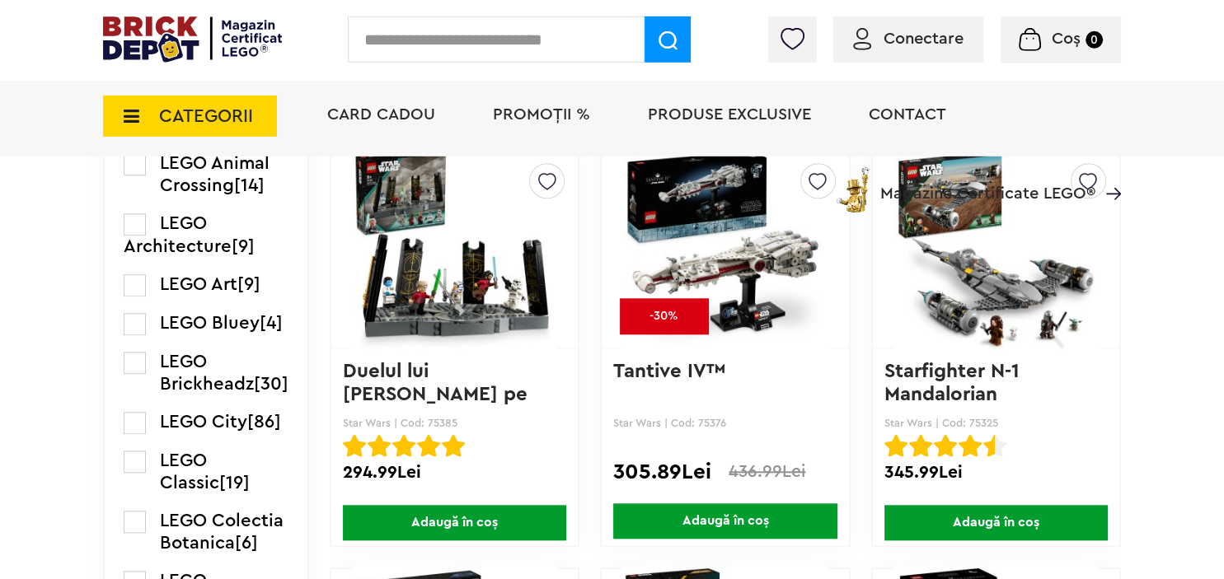
scroll to position [1479, 0]
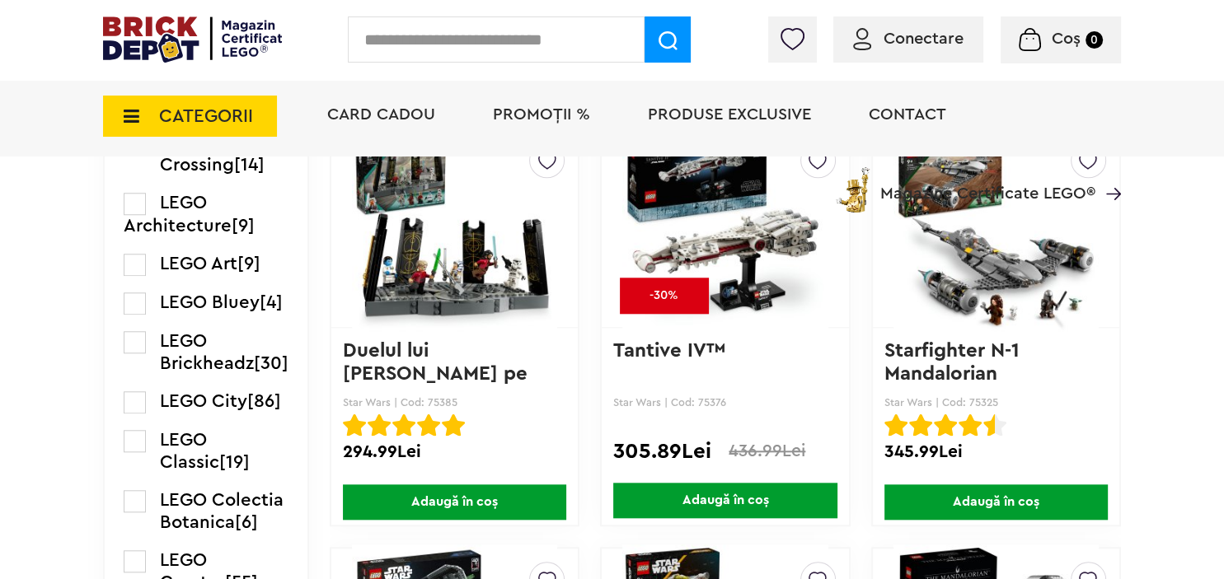
click at [424, 281] on img at bounding box center [454, 228] width 205 height 231
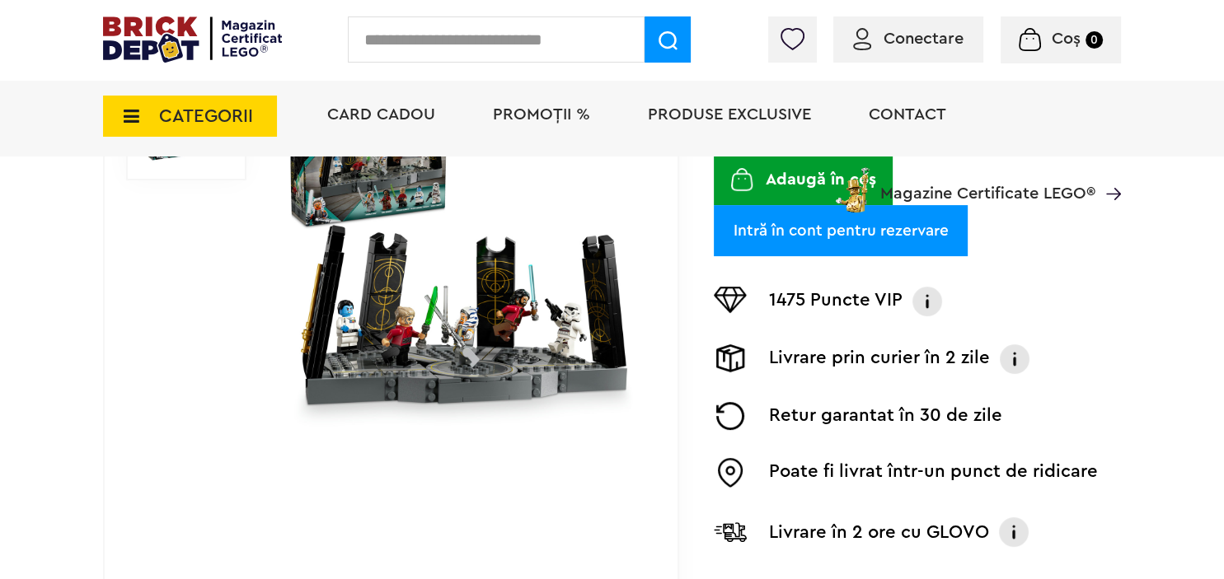
scroll to position [435, 0]
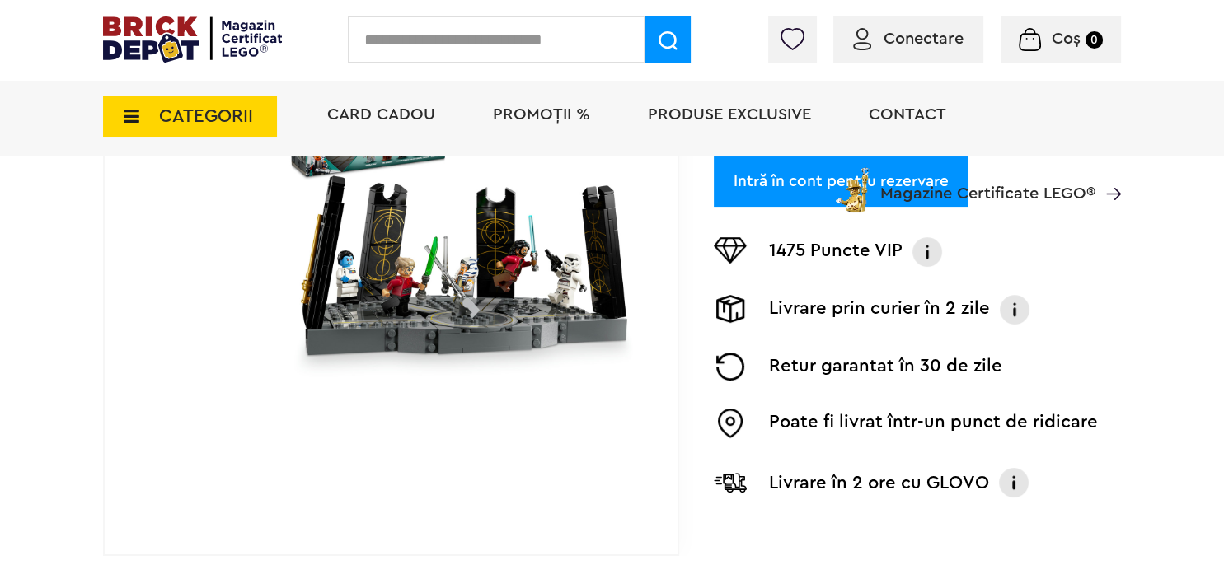
click at [486, 302] on img at bounding box center [462, 201] width 359 height 359
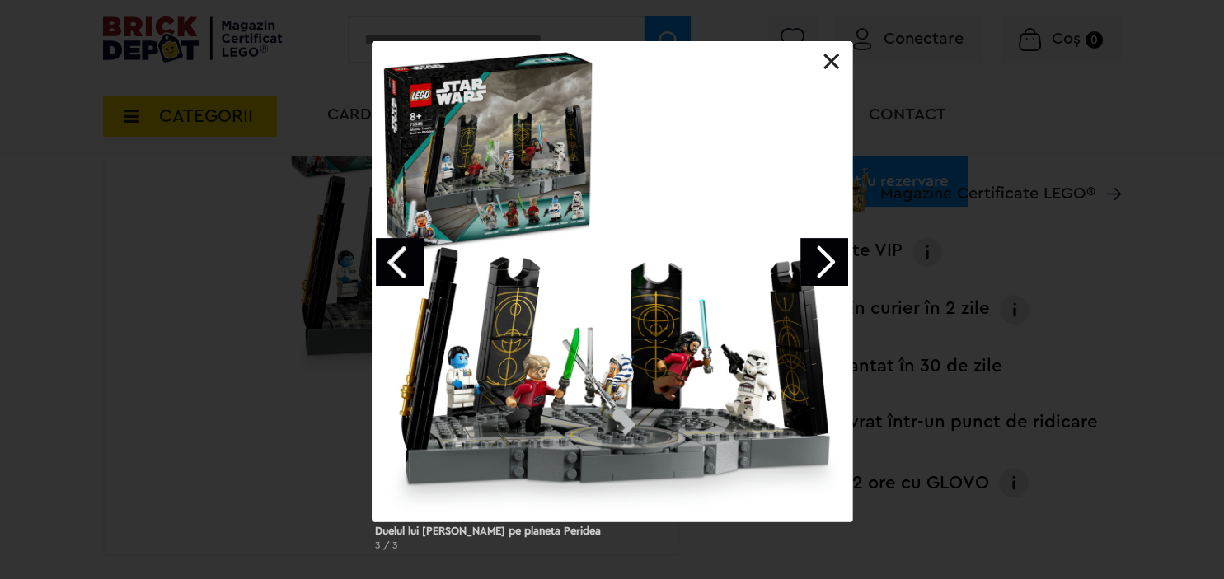
click at [642, 381] on div at bounding box center [612, 281] width 480 height 480
click at [820, 268] on link "Next image" at bounding box center [824, 262] width 48 height 48
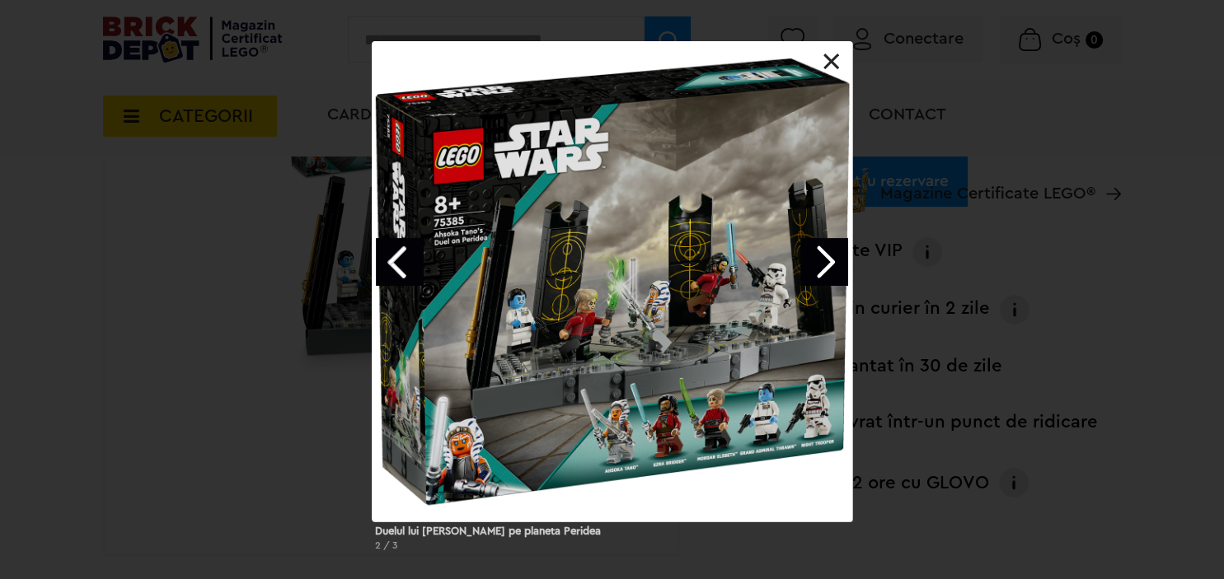
click at [832, 258] on link "Next image" at bounding box center [824, 262] width 48 height 48
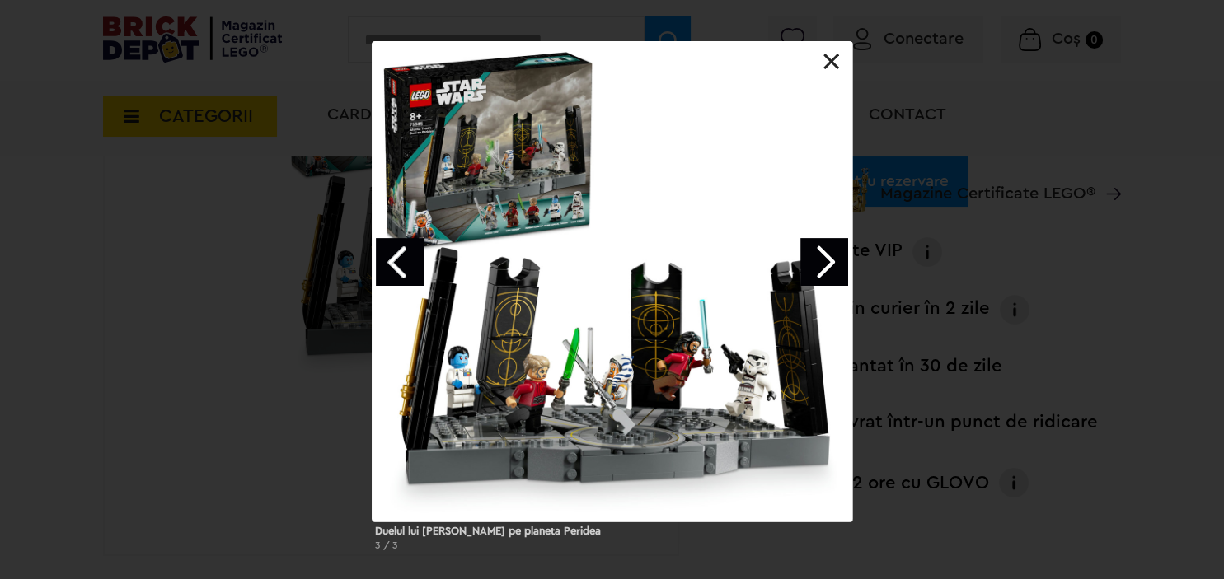
click at [843, 74] on div at bounding box center [612, 281] width 480 height 480
click at [833, 65] on link at bounding box center [831, 62] width 16 height 16
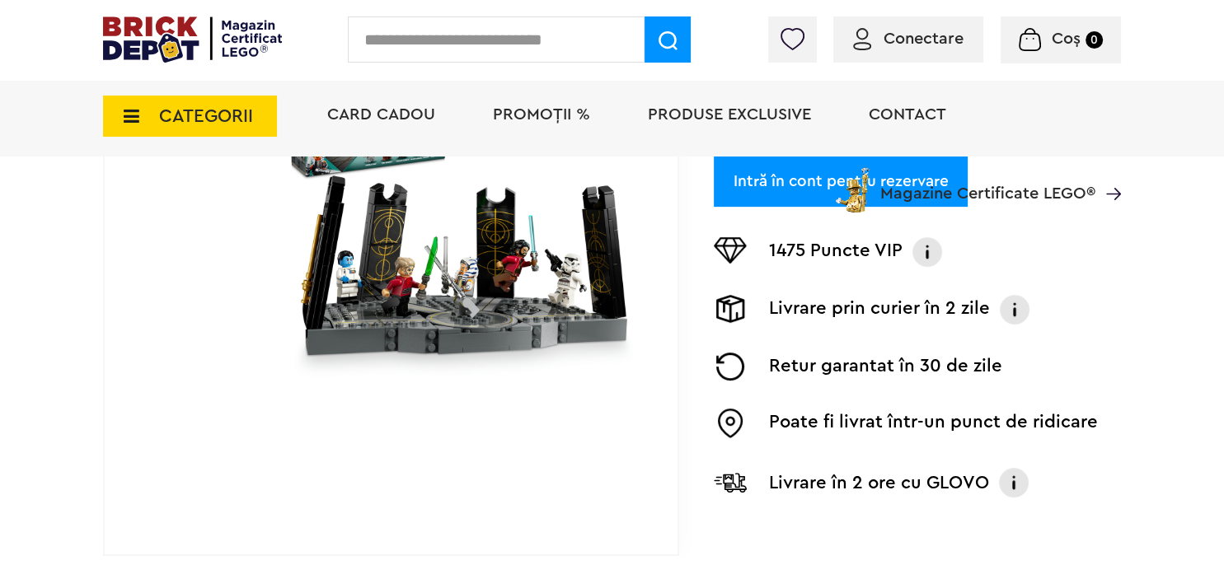
click at [1019, 466] on img at bounding box center [1013, 482] width 33 height 33
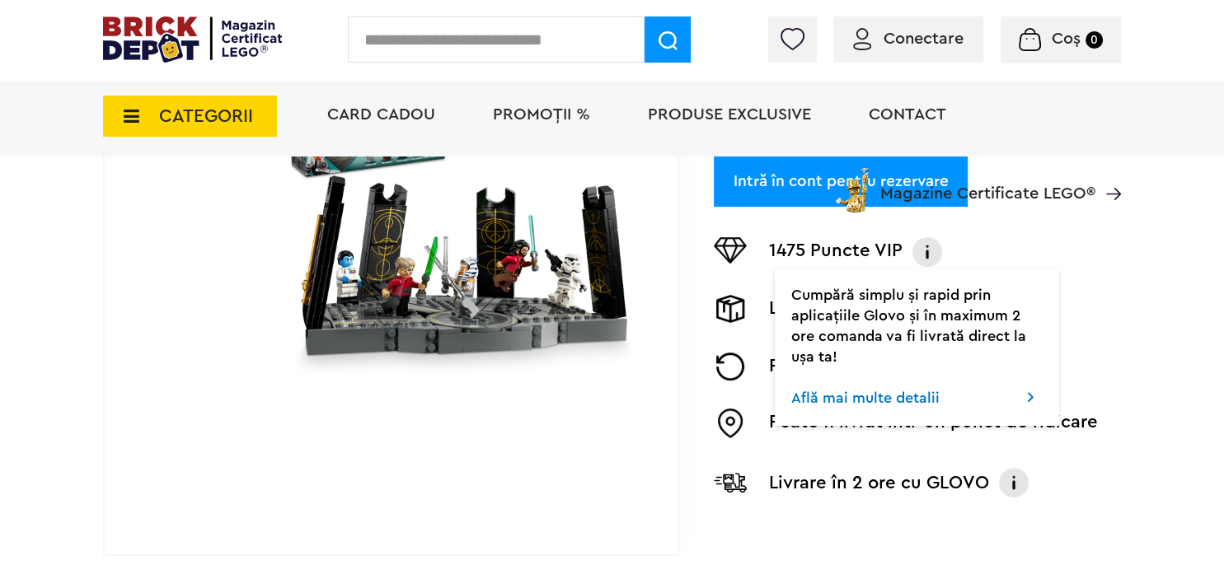
click at [584, 490] on div at bounding box center [462, 201] width 359 height 706
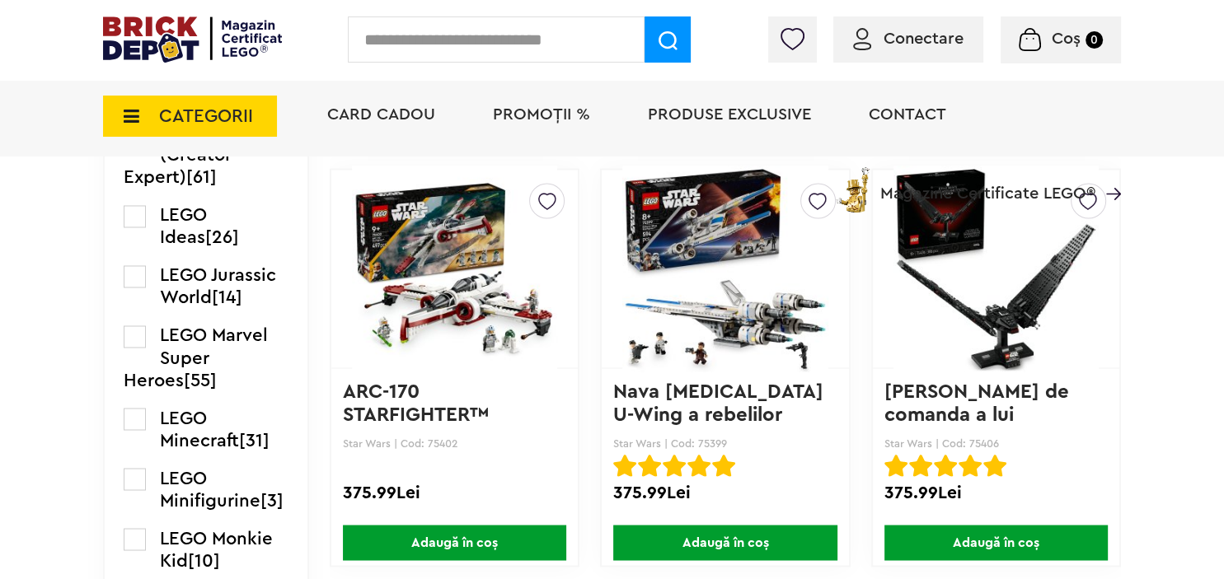
scroll to position [2785, 0]
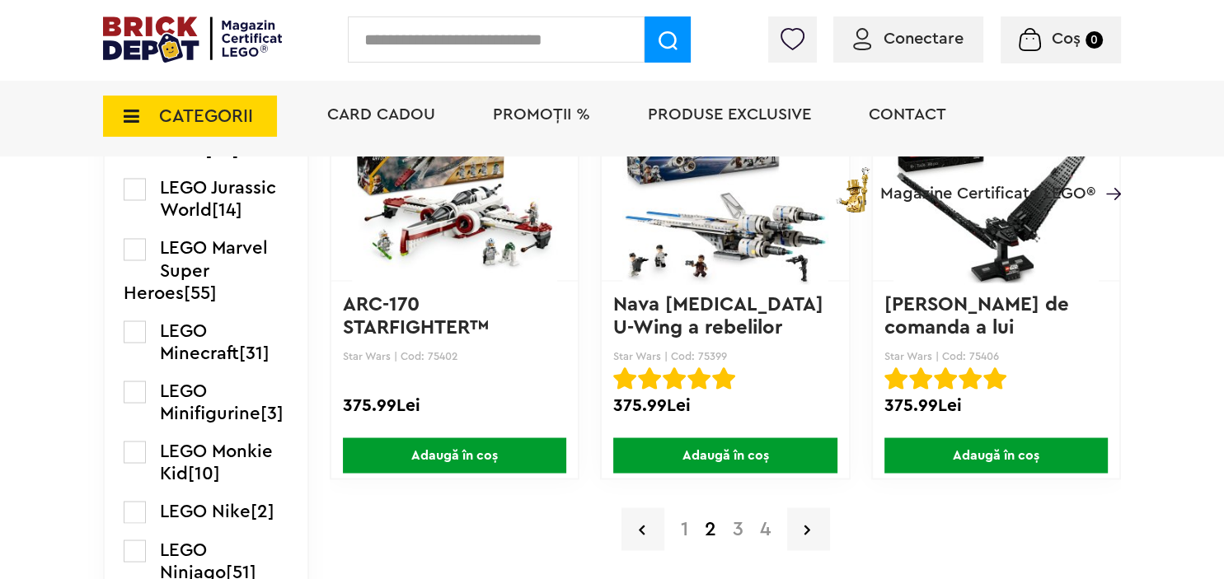
click at [739, 527] on a=LEGO%20Star%20Wars&order=3&page=3&small=3"] "3" at bounding box center [737, 529] width 27 height 20
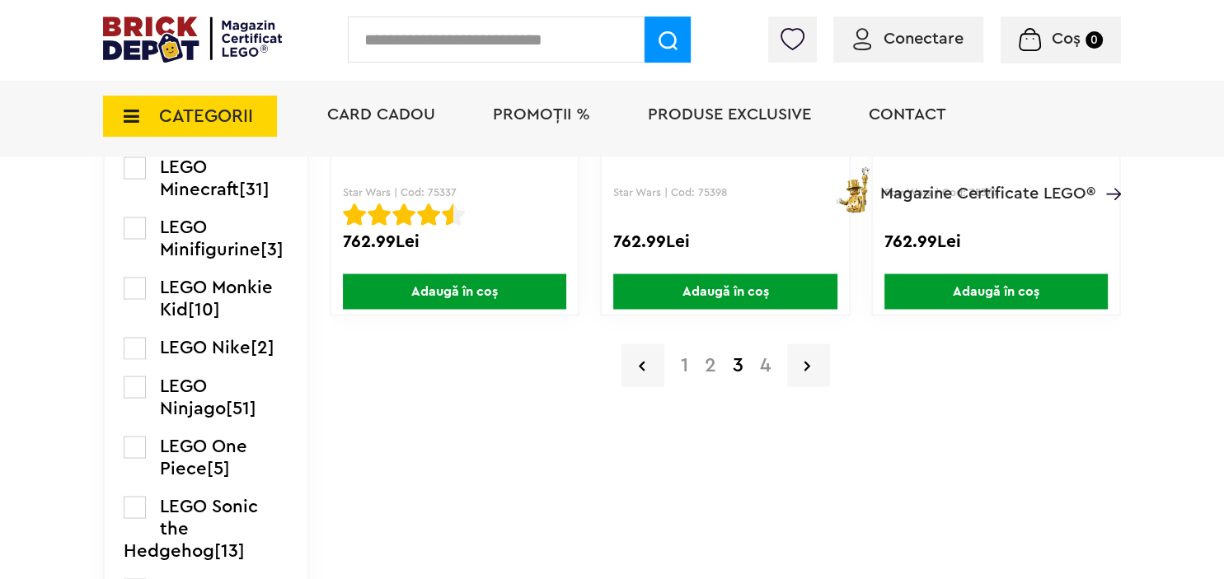
scroll to position [2959, 0]
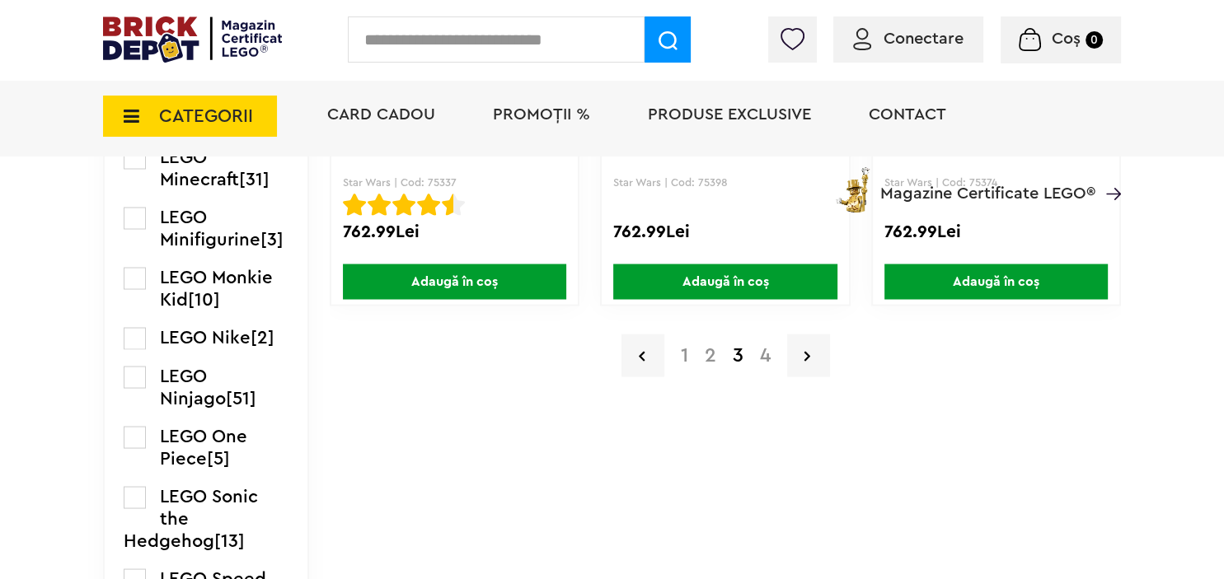
click at [763, 348] on a=LEGO%20Star%20Wars&order=3&page=4&small=3"] "4" at bounding box center [765, 355] width 27 height 20
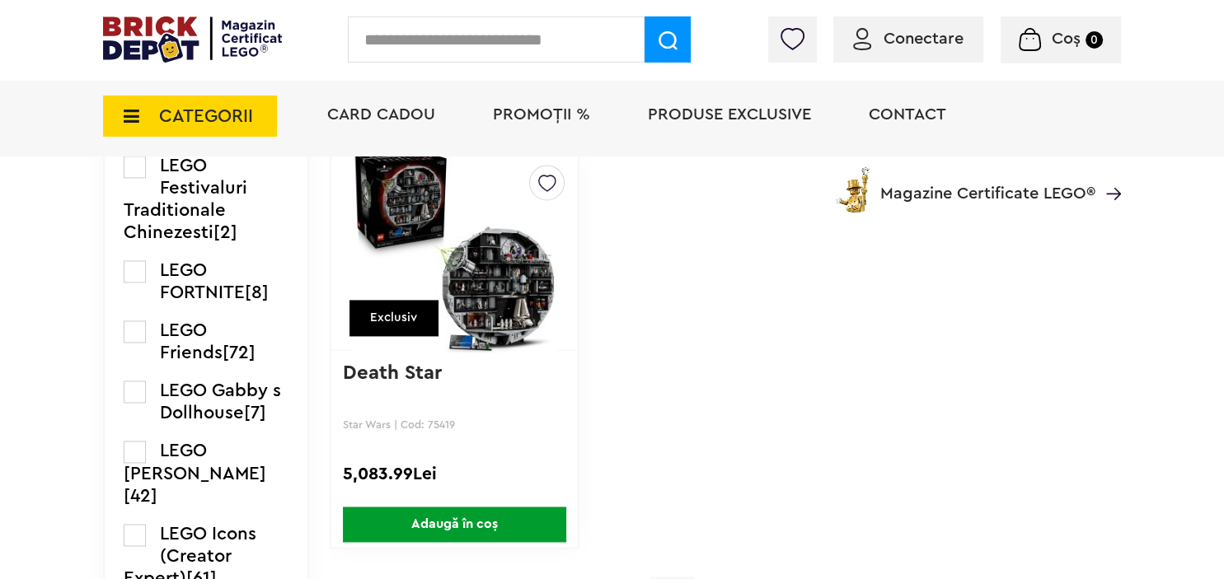
scroll to position [2262, 0]
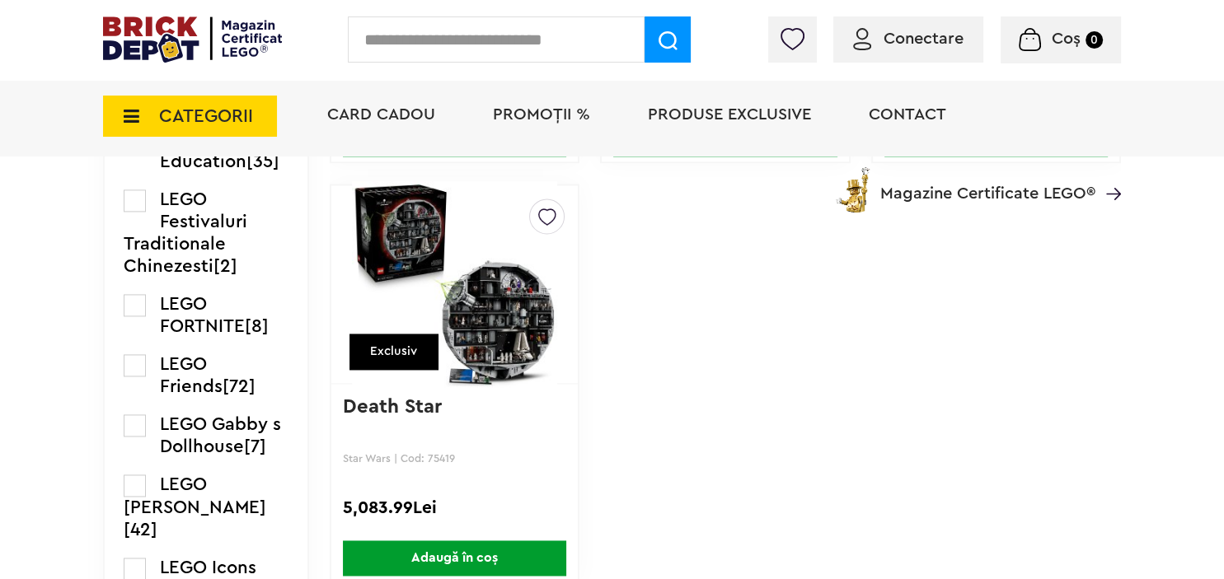
click at [493, 318] on img at bounding box center [454, 284] width 205 height 231
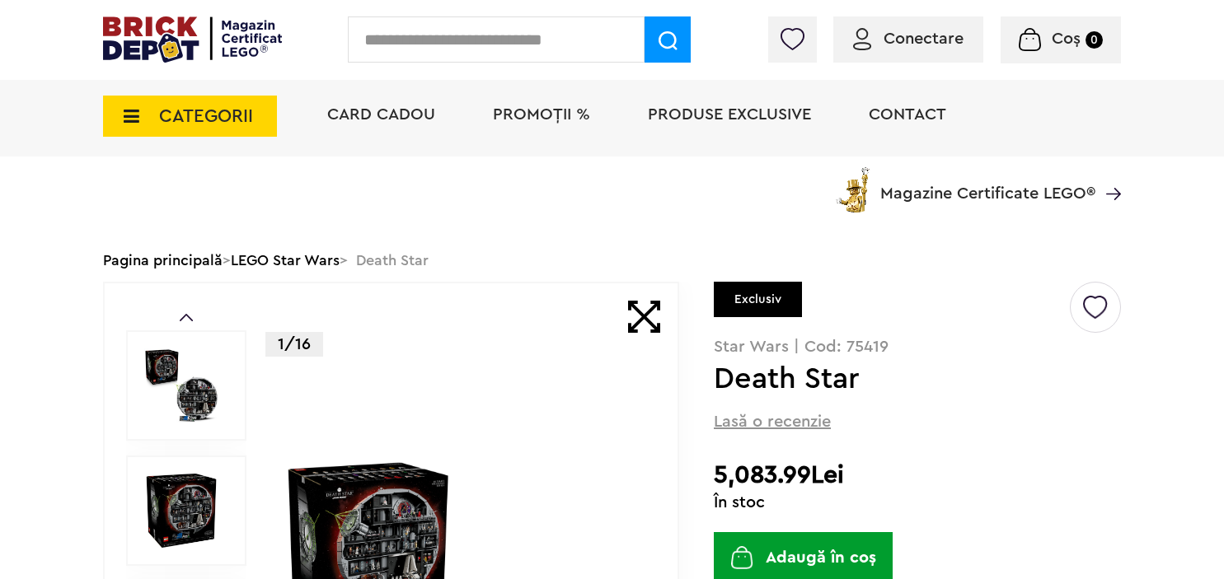
scroll to position [260, 0]
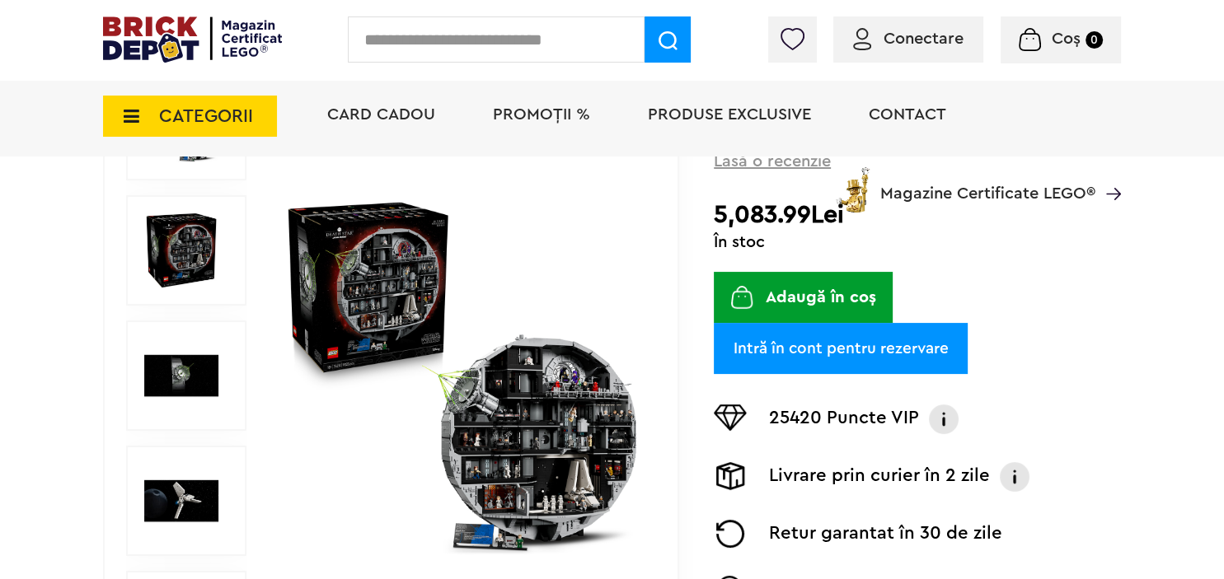
click at [522, 416] on img at bounding box center [462, 376] width 359 height 359
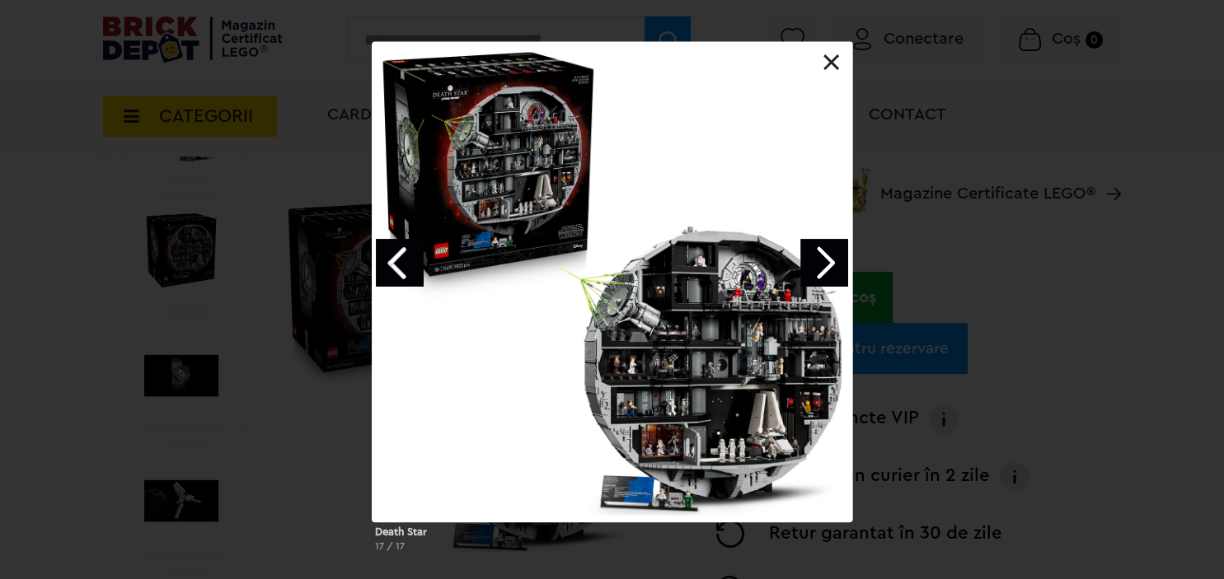
click at [700, 357] on div at bounding box center [612, 282] width 480 height 480
click at [832, 64] on link at bounding box center [831, 62] width 16 height 16
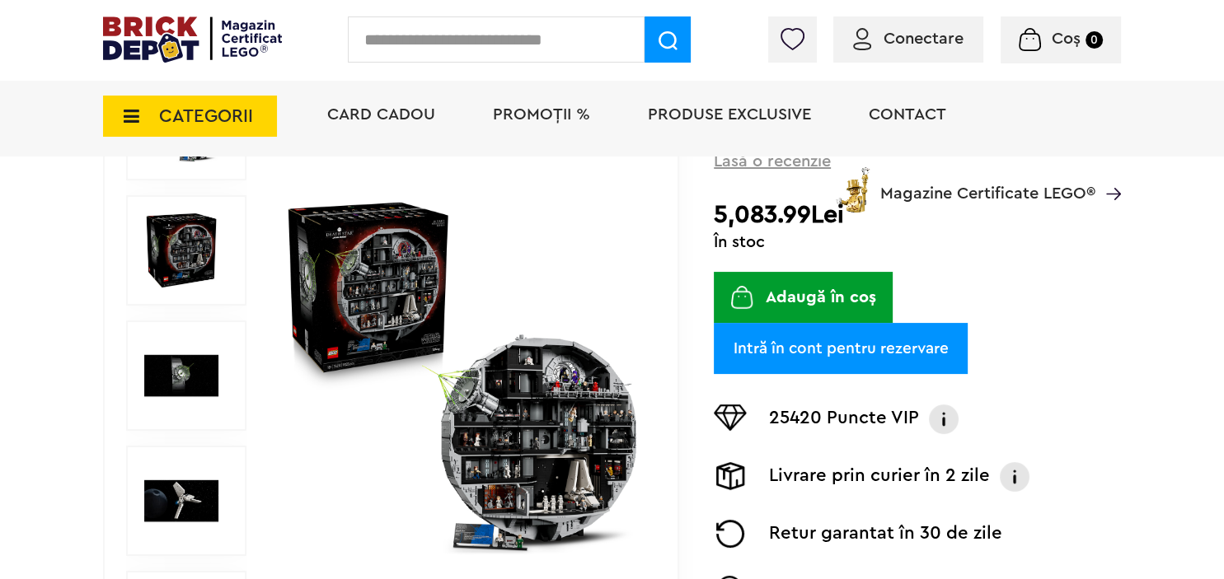
scroll to position [0, 0]
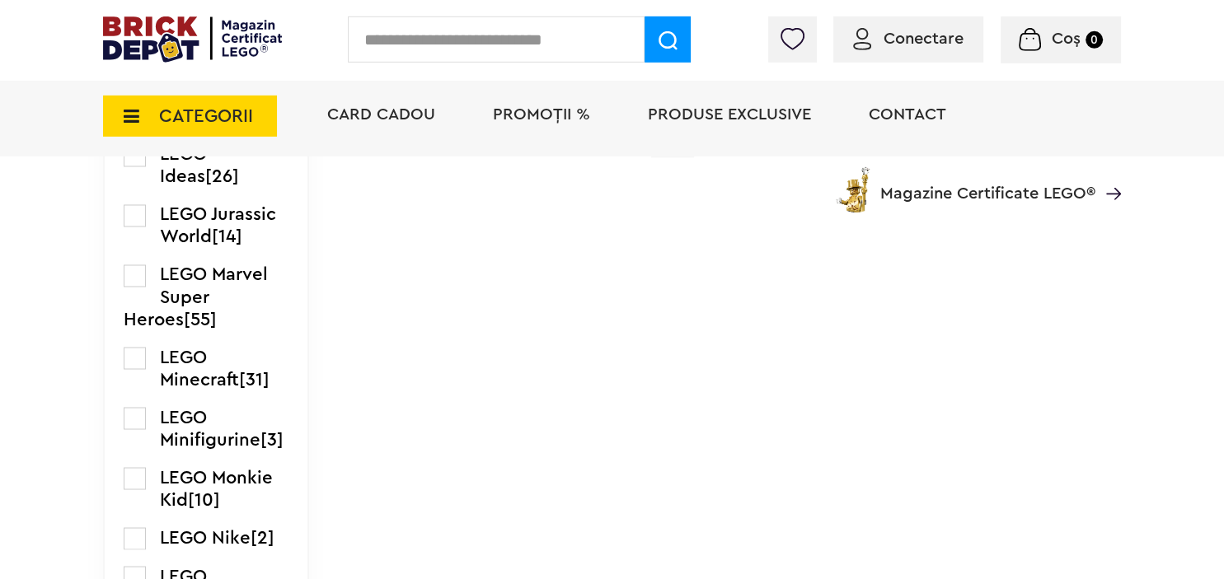
scroll to position [2785, 0]
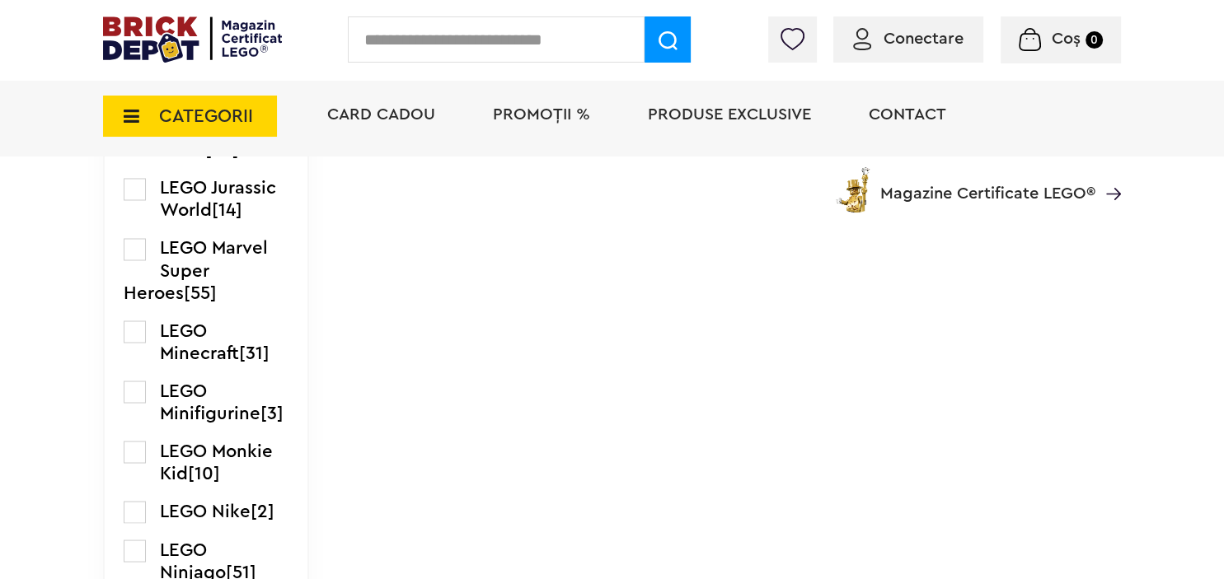
click at [129, 403] on label at bounding box center [135, 392] width 22 height 22
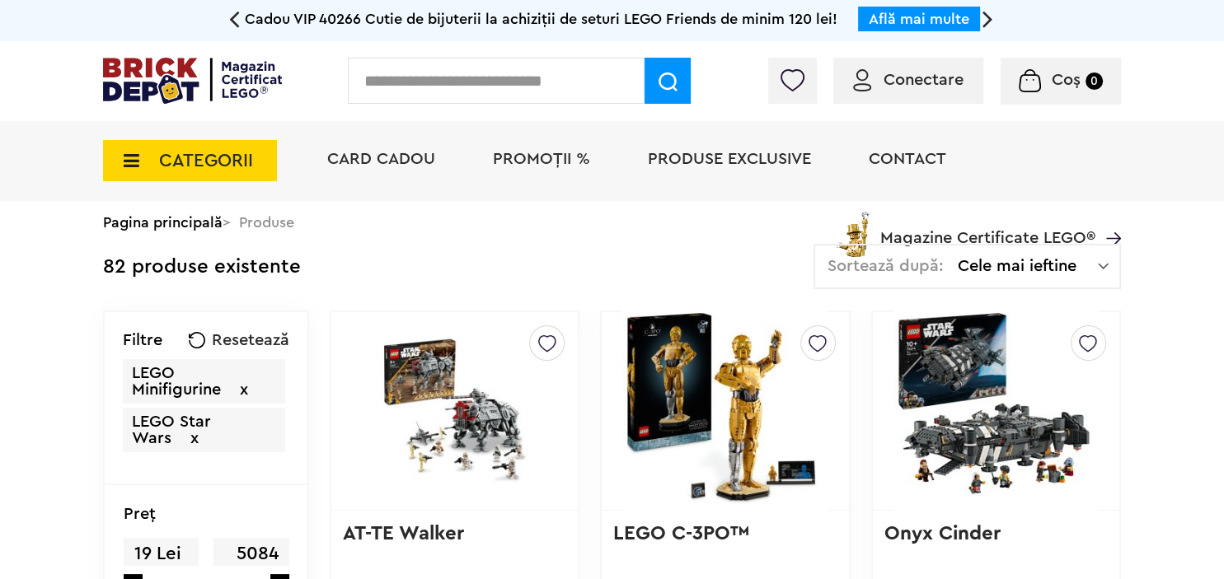
click at [197, 438] on span "x" at bounding box center [194, 438] width 8 height 16
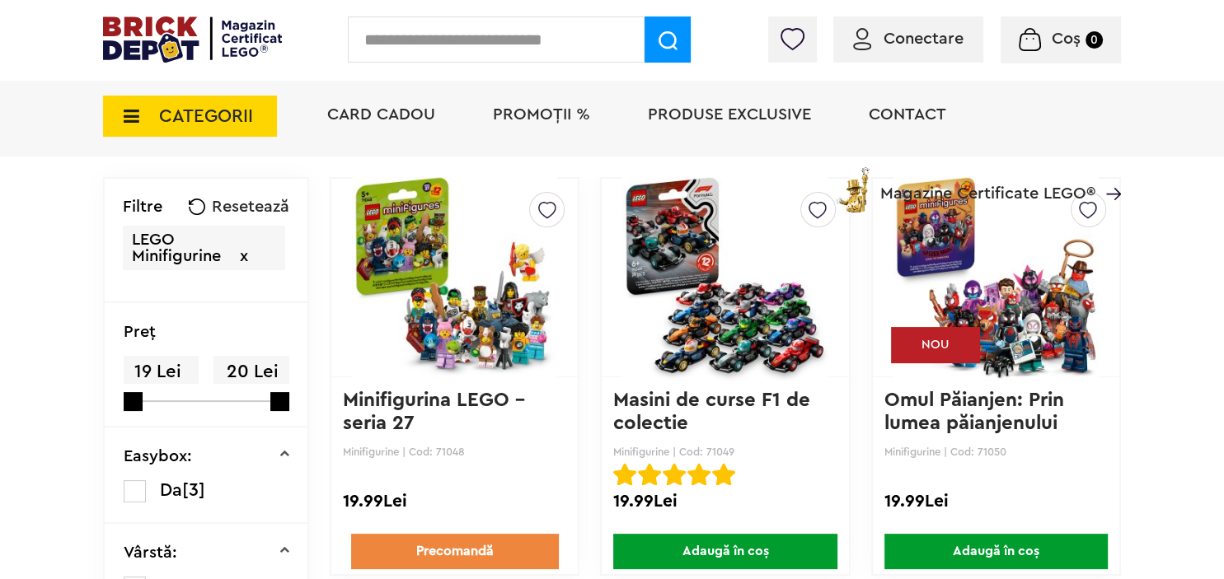
scroll to position [87, 0]
